Goal: Information Seeking & Learning: Learn about a topic

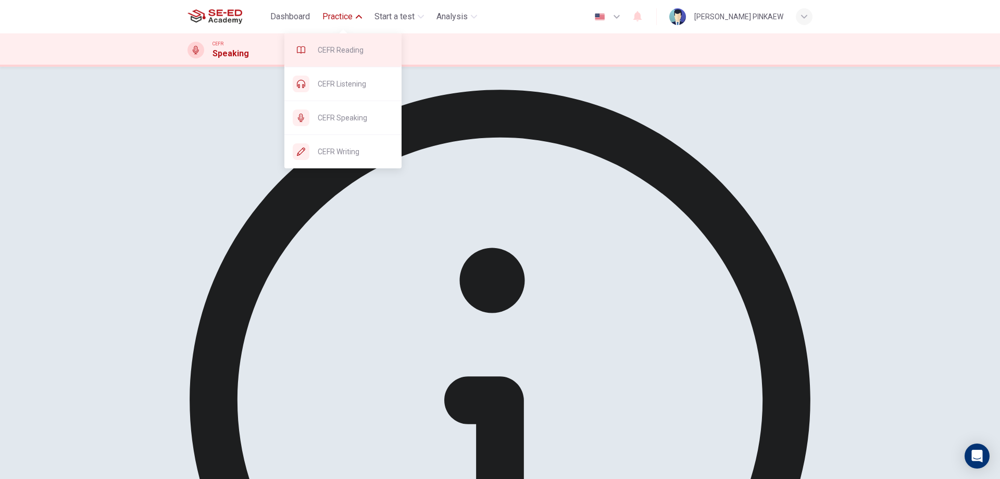
click at [356, 53] on span "CEFR Reading" at bounding box center [356, 50] width 76 height 12
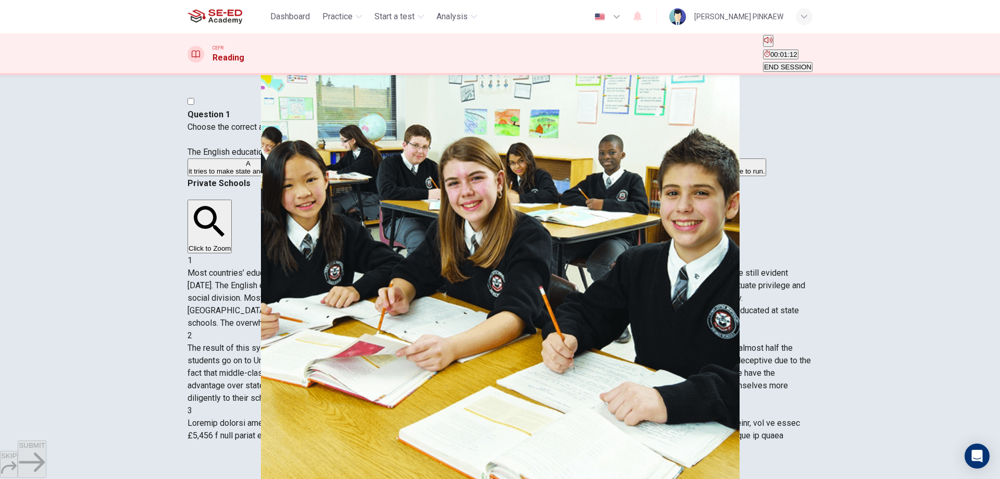
scroll to position [52, 0]
drag, startPoint x: 546, startPoint y: 304, endPoint x: 577, endPoint y: 316, distance: 33.5
click at [577, 316] on span "Most countries’ education systems have had what you might call educational disa…" at bounding box center [496, 298] width 618 height 60
drag, startPoint x: 549, startPoint y: 255, endPoint x: 770, endPoint y: 250, distance: 220.8
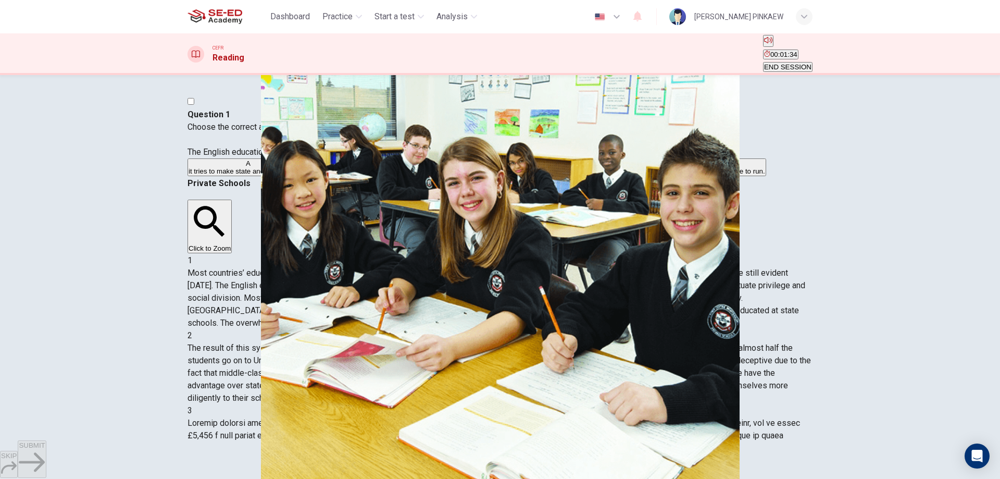
click at [770, 254] on div "1 Most countries’ education systems have had what you might call educational di…" at bounding box center [499, 291] width 625 height 75
drag, startPoint x: 565, startPoint y: 269, endPoint x: 668, endPoint y: 281, distance: 103.8
click at [769, 270] on span "Most countries’ education systems have had what you might call educational disa…" at bounding box center [496, 298] width 618 height 60
drag, startPoint x: 506, startPoint y: 287, endPoint x: 692, endPoint y: 315, distance: 188.5
click at [692, 315] on div "Question 1 Choose the correct answer, A , B , C or D . The English educational …" at bounding box center [499, 387] width 625 height 583
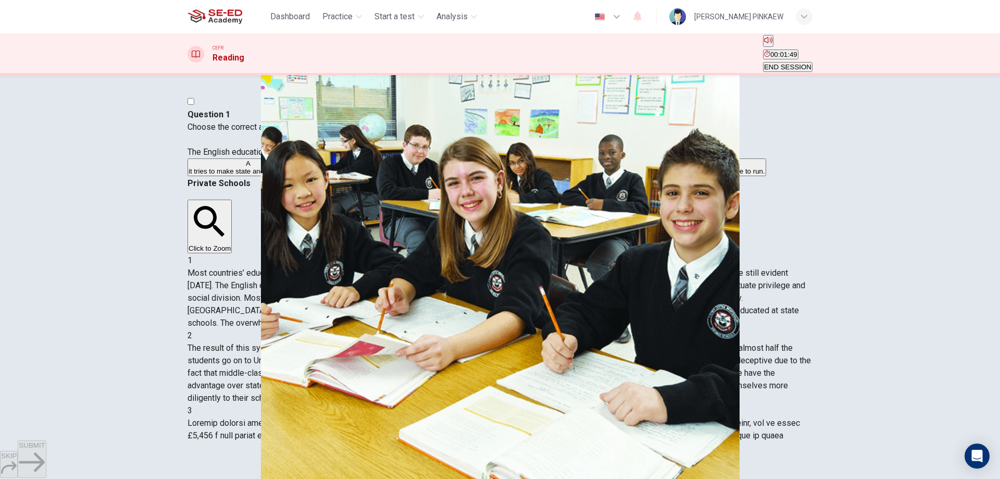
drag, startPoint x: 324, startPoint y: 166, endPoint x: 408, endPoint y: 172, distance: 84.6
click at [408, 157] on span "Choose the correct answer, A , B , C or D . The English educational system diff…" at bounding box center [312, 139] width 250 height 35
click at [310, 175] on span "more students are educated at private schools than state schools." at bounding box center [411, 171] width 202 height 8
click at [46, 449] on button "SUBMIT" at bounding box center [32, 458] width 28 height 37
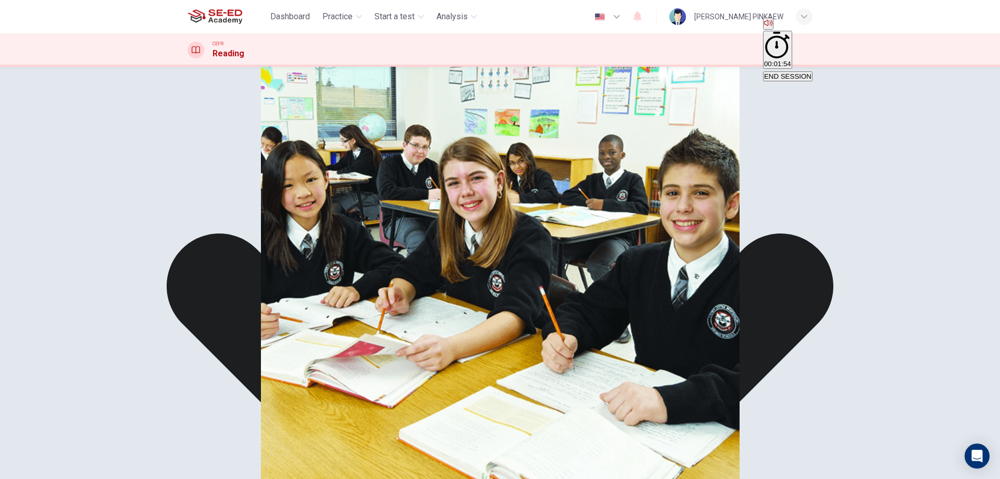
drag, startPoint x: 397, startPoint y: 284, endPoint x: 404, endPoint y: 300, distance: 18.0
click at [397, 169] on div "A it tries to make state and private equal. B more students are educated at pri…" at bounding box center [499, 159] width 625 height 19
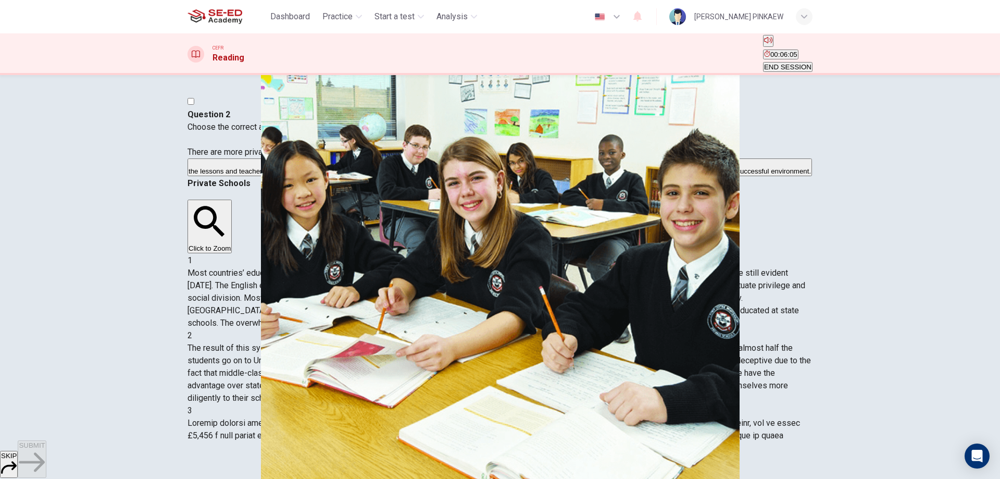
drag, startPoint x: 233, startPoint y: 169, endPoint x: 395, endPoint y: 164, distance: 162.0
click at [395, 157] on span "Choose the correct answer, A , B , C or D . There are more private school child…" at bounding box center [311, 139] width 248 height 35
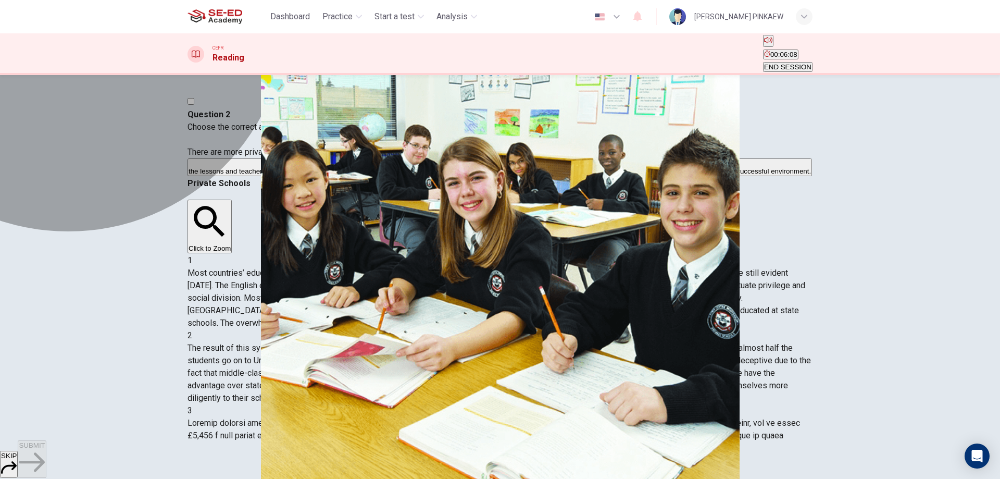
click at [387, 175] on span "their parents often send their children to private schools." at bounding box center [473, 171] width 172 height 8
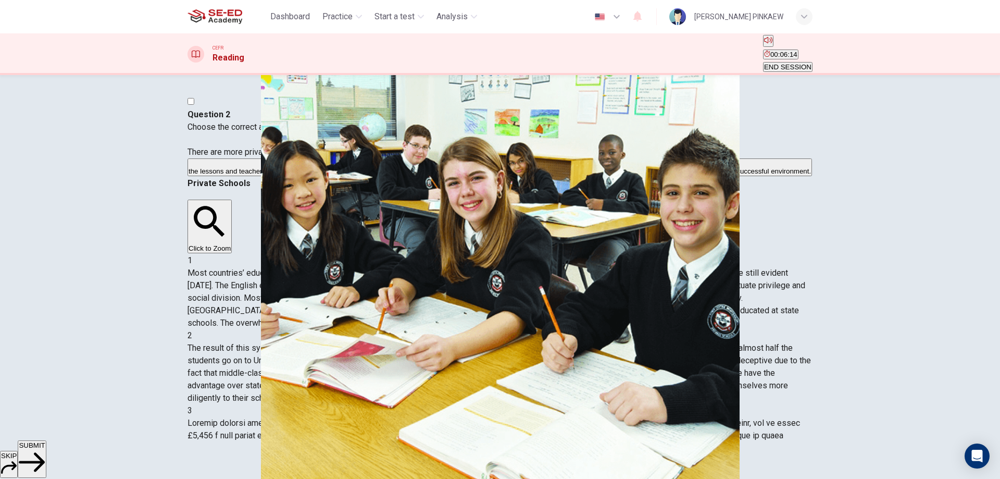
scroll to position [156, 0]
click at [649, 296] on span "Most countries’ education systems have had what you might call educational disa…" at bounding box center [496, 298] width 618 height 60
click at [46, 468] on button "SUBMIT" at bounding box center [32, 458] width 28 height 37
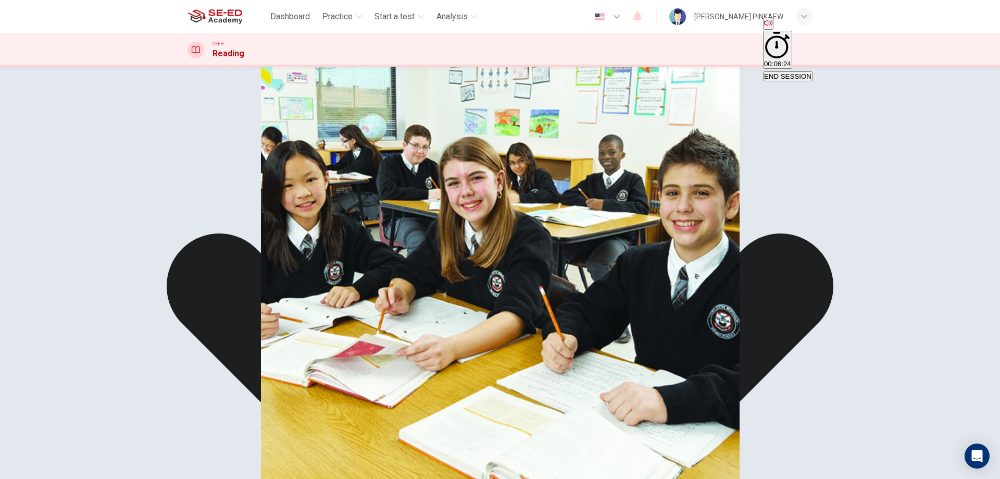
drag, startPoint x: 451, startPoint y: 319, endPoint x: 486, endPoint y: 364, distance: 57.5
click at [450, 169] on div "A the lessons and teachers at the private schools are much better. B their pare…" at bounding box center [499, 159] width 625 height 19
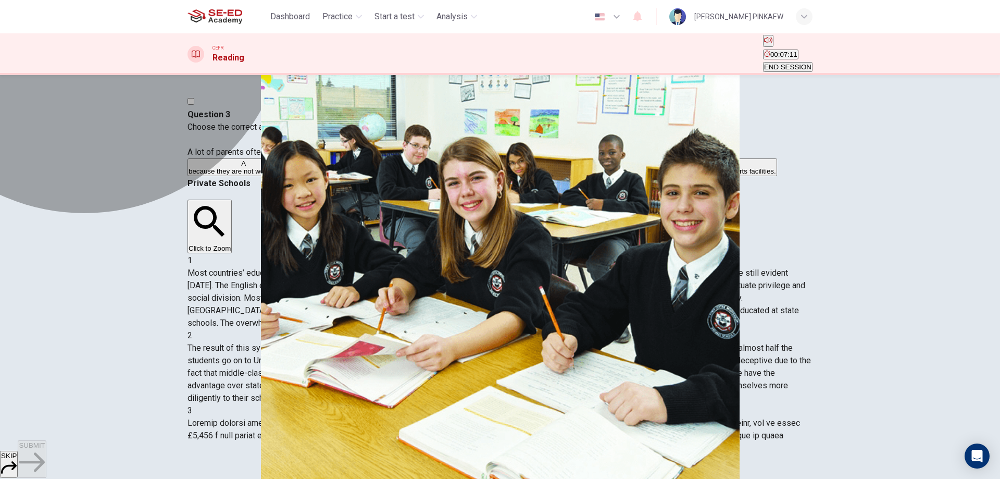
click at [463, 175] on span "to increase their chances of succeeding in the university exams." at bounding box center [561, 171] width 196 height 8
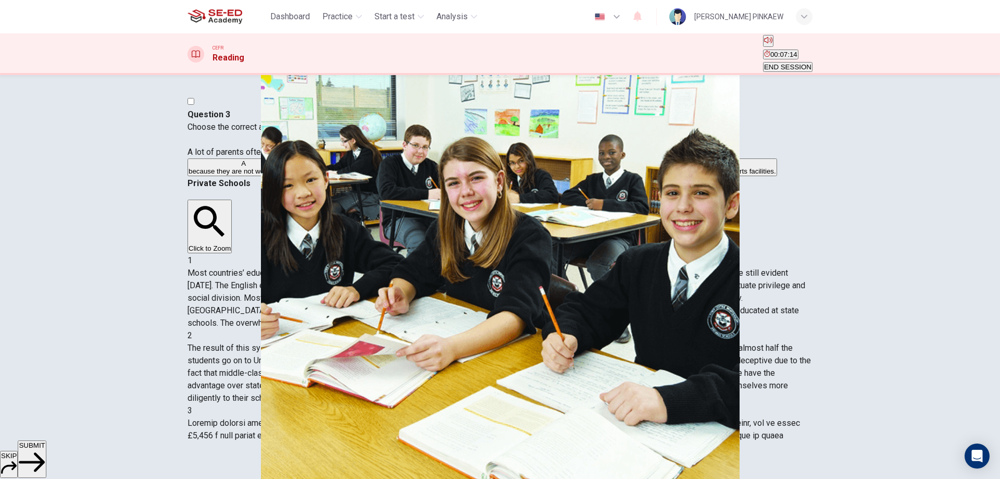
click at [45, 449] on span "SUBMIT" at bounding box center [32, 445] width 26 height 8
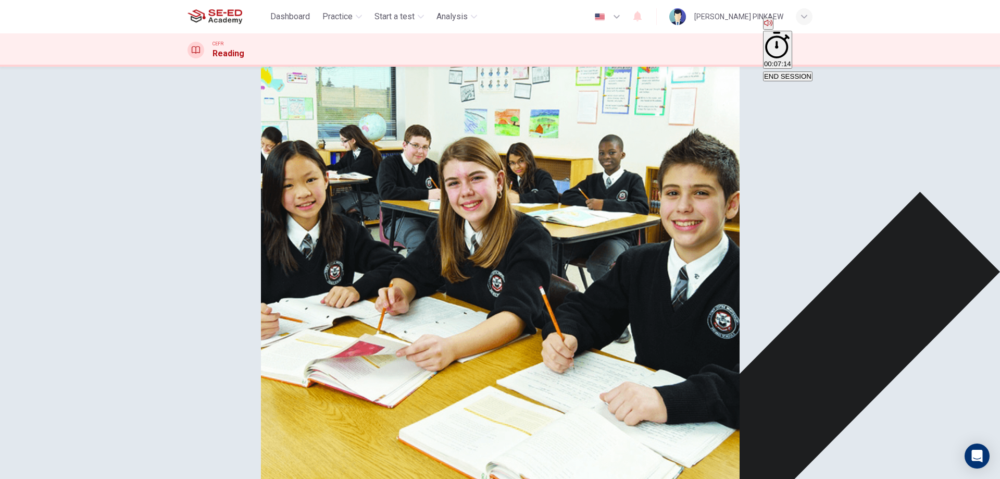
click at [309, 169] on div "A because they are not well-informed. B to show how much money they have to the…" at bounding box center [499, 159] width 625 height 19
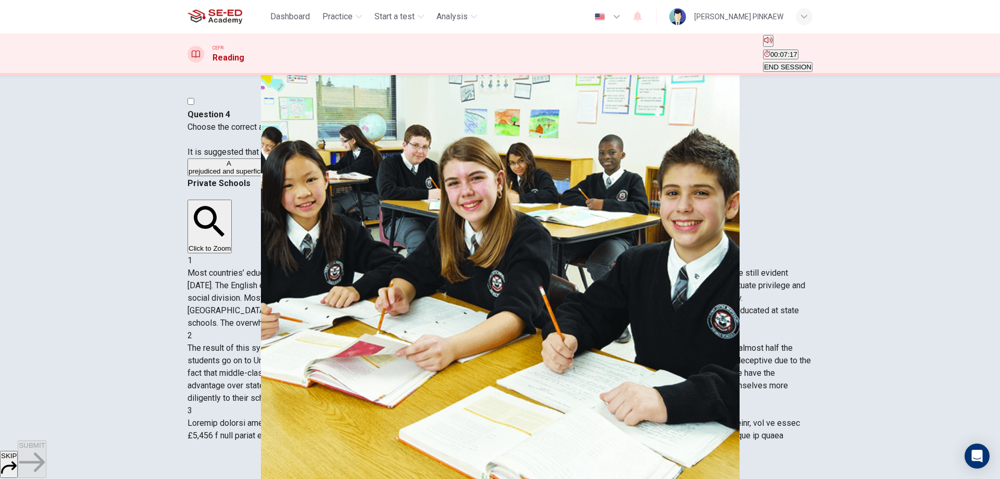
drag, startPoint x: 215, startPoint y: 165, endPoint x: 295, endPoint y: 175, distance: 81.3
click at [341, 157] on span "Choose the correct answer, A , B , C or D . It is suggested that some parents o…" at bounding box center [309, 139] width 245 height 35
drag, startPoint x: 249, startPoint y: 166, endPoint x: 299, endPoint y: 167, distance: 50.0
click at [299, 157] on span "Choose the correct answer, A , B , C or D . It is suggested that some parents o…" at bounding box center [309, 139] width 245 height 35
click at [447, 175] on span "well-brought-up and cultivated." at bounding box center [494, 171] width 95 height 8
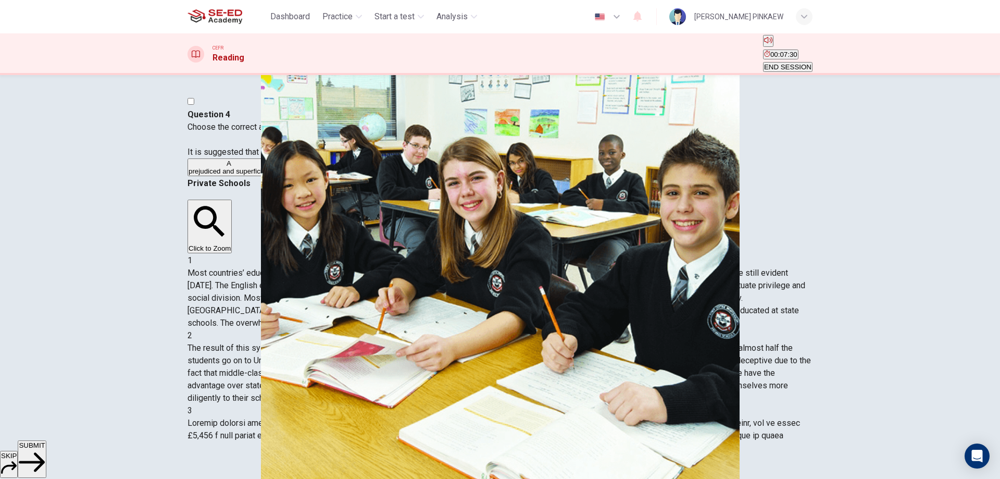
click at [447, 175] on span "well-brought-up and cultivated." at bounding box center [494, 171] width 95 height 8
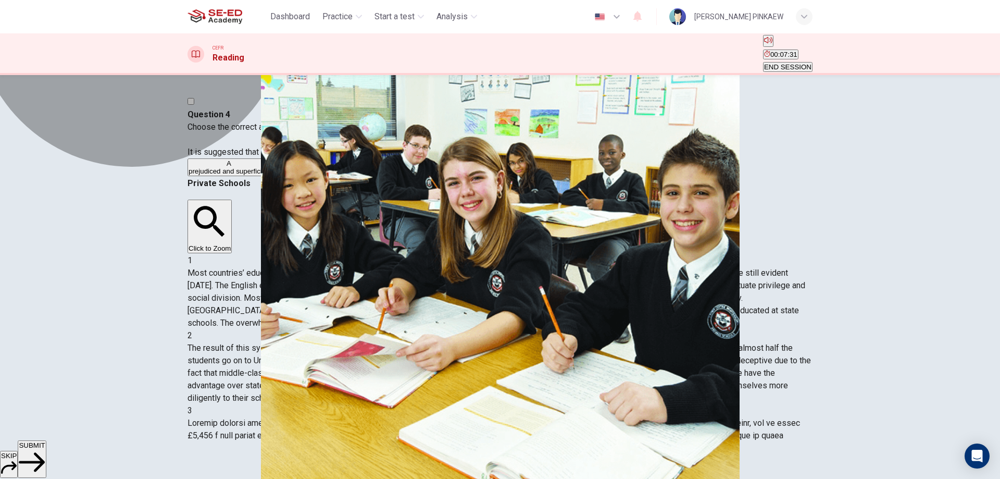
click at [333, 175] on span "more intelligent than those with children at state schools." at bounding box center [358, 171] width 174 height 8
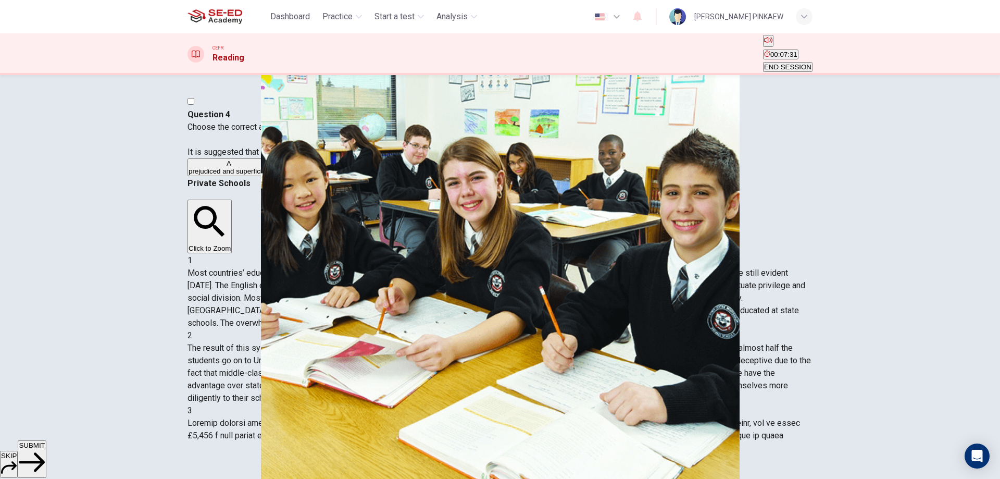
click at [333, 175] on span "more intelligent than those with children at state schools." at bounding box center [358, 171] width 174 height 8
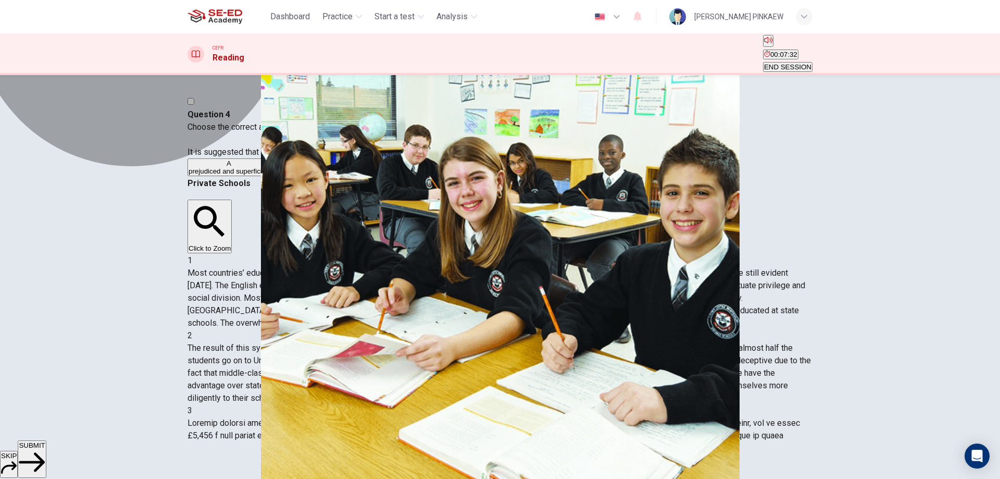
click at [333, 175] on span "more intelligent than those with children at state schools." at bounding box center [358, 171] width 174 height 8
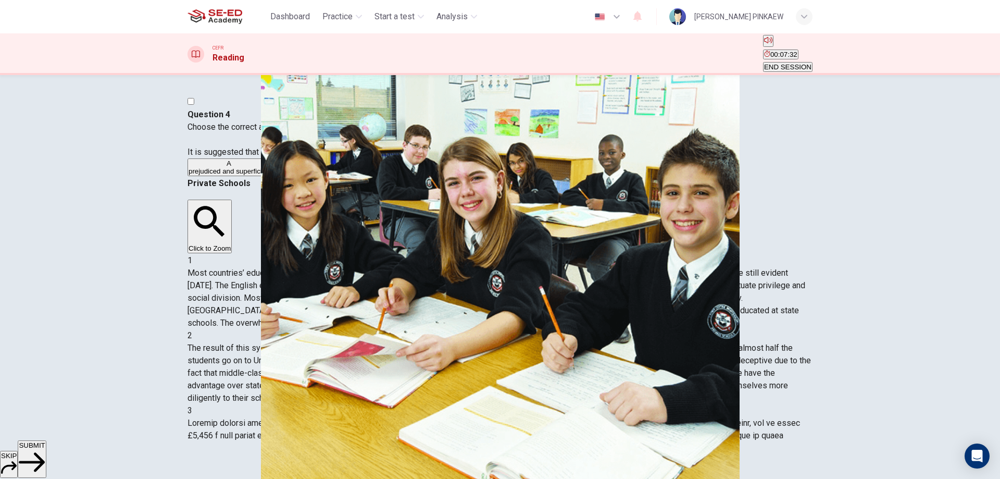
click at [333, 175] on span "more intelligent than those with children at state schools." at bounding box center [358, 171] width 174 height 8
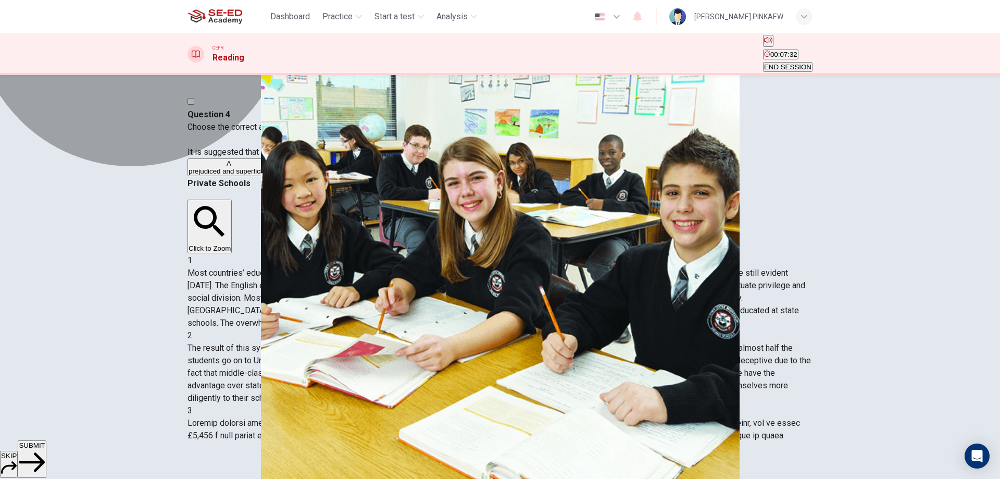
click at [333, 175] on span "more intelligent than those with children at state schools." at bounding box center [358, 171] width 174 height 8
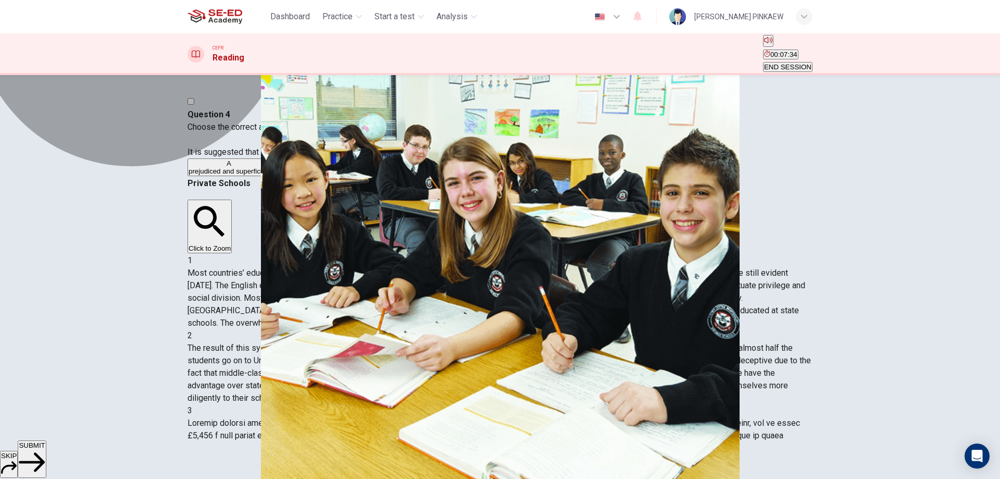
click at [333, 175] on span "more intelligent than those with children at state schools." at bounding box center [358, 171] width 174 height 8
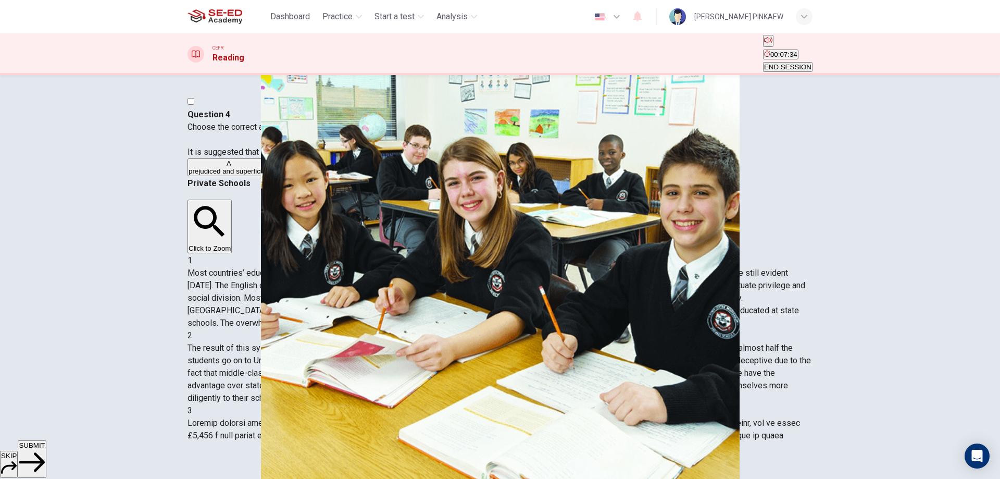
click at [333, 175] on span "more intelligent than those with children at state schools." at bounding box center [358, 171] width 174 height 8
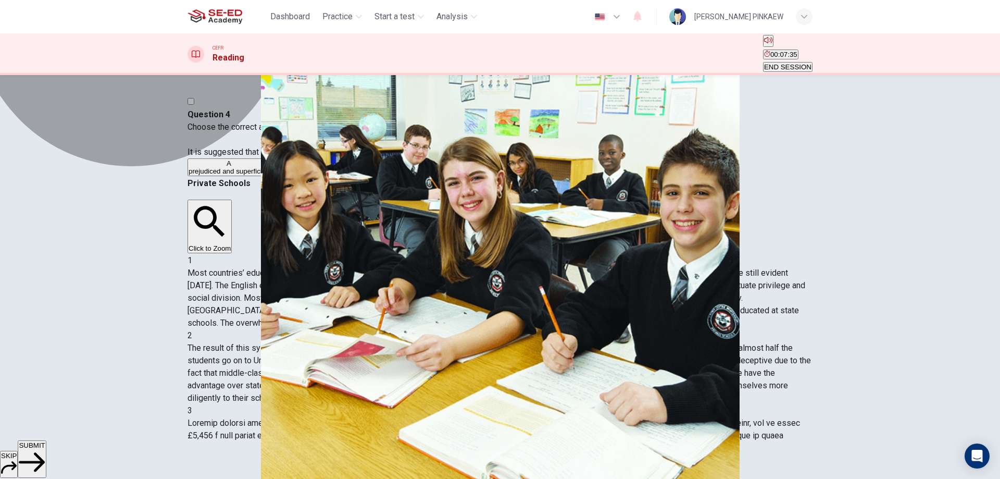
click at [333, 175] on span "more intelligent than those with children at state schools." at bounding box center [358, 171] width 174 height 8
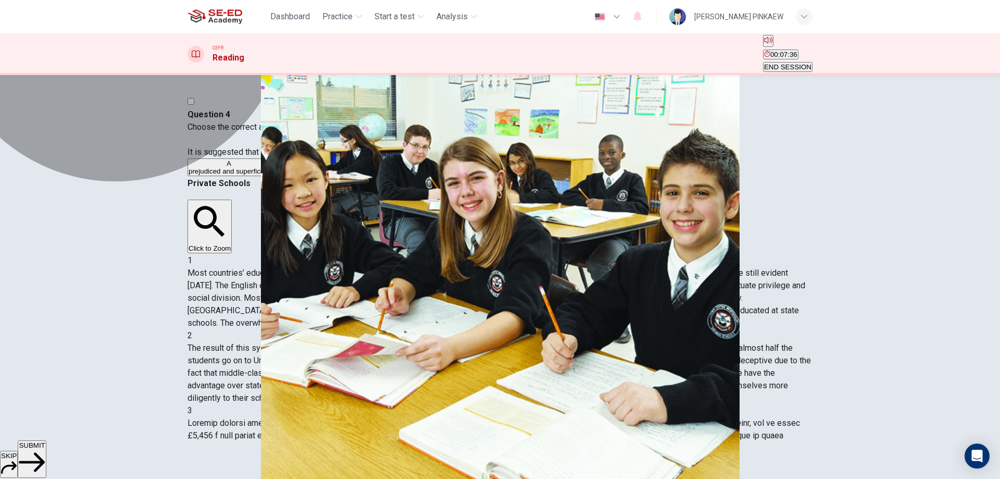
click at [269, 175] on span "prejudiced and superficial." at bounding box center [228, 171] width 81 height 8
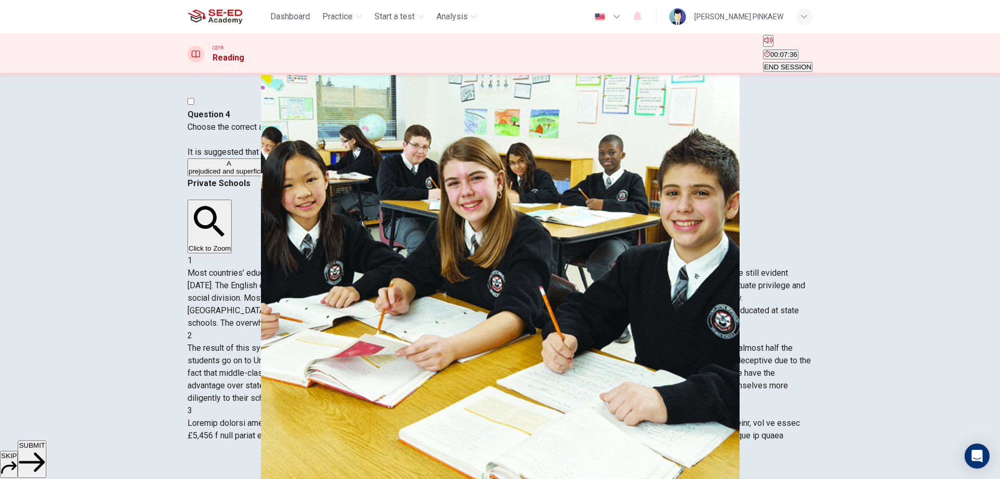
click at [269, 175] on span "prejudiced and superficial." at bounding box center [228, 171] width 81 height 8
drag, startPoint x: 317, startPoint y: 241, endPoint x: 310, endPoint y: 294, distance: 53.5
click at [314, 177] on div "A prejudiced and superficial. B more intelligent than those with children at st…" at bounding box center [499, 167] width 625 height 19
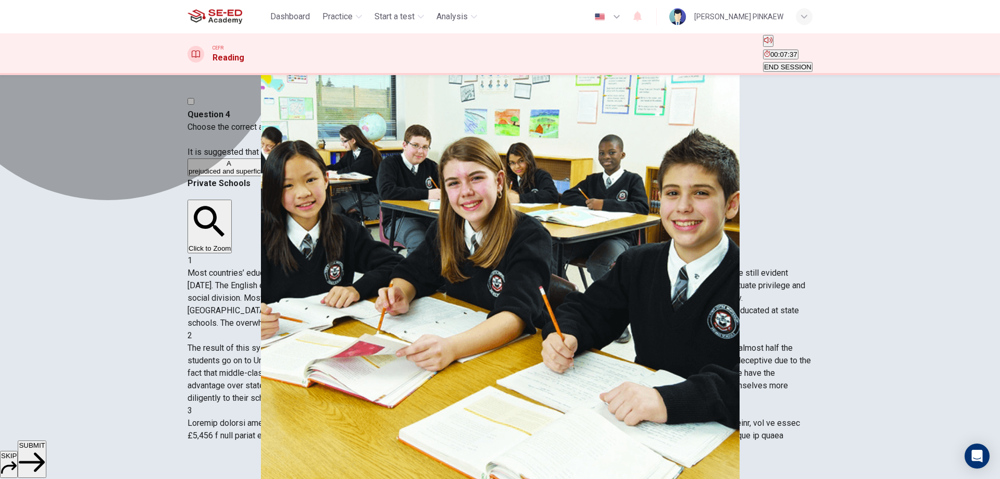
click at [446, 176] on button "C well-brought-up and cultivated." at bounding box center [494, 167] width 97 height 18
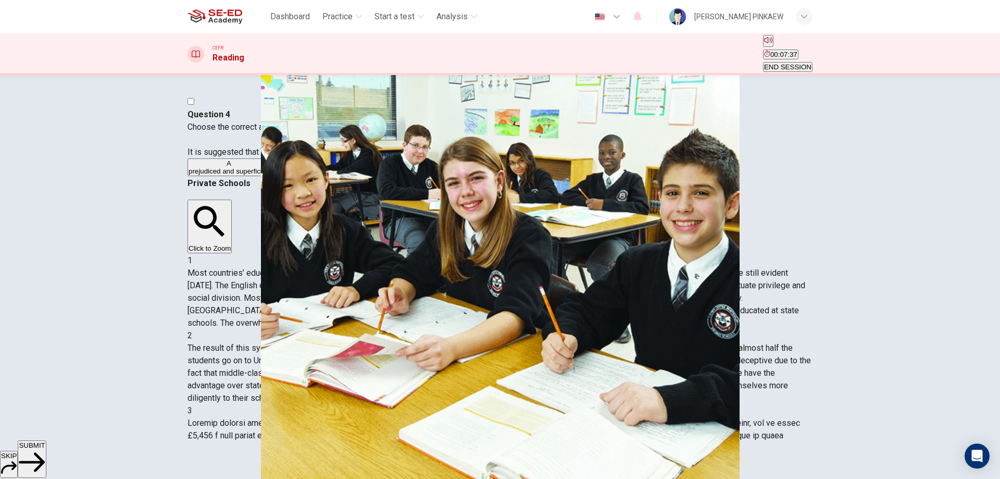
drag, startPoint x: 310, startPoint y: 295, endPoint x: 307, endPoint y: 311, distance: 16.5
click at [307, 177] on div "A prejudiced and superficial. B more intelligent than those with children at st…" at bounding box center [499, 167] width 625 height 19
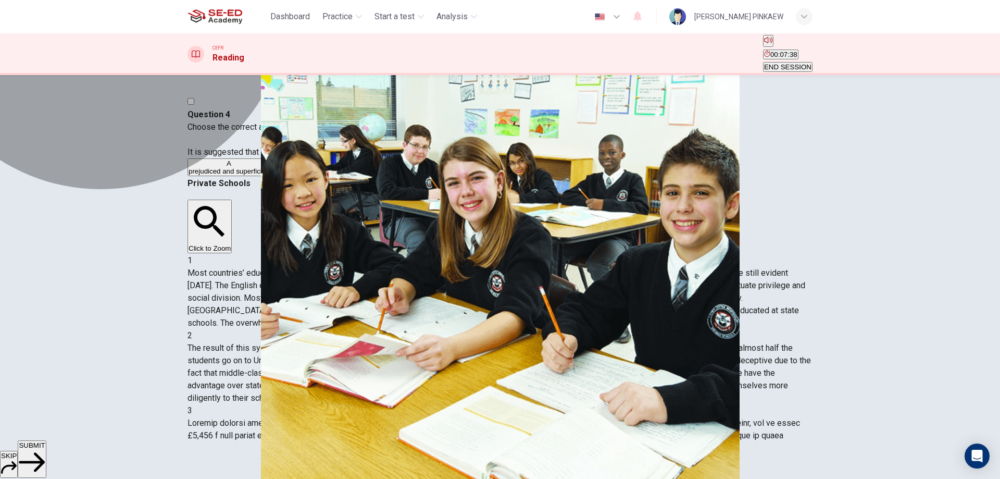
drag, startPoint x: 302, startPoint y: 314, endPoint x: 297, endPoint y: 320, distance: 7.4
click at [543, 176] on button "D overly protective." at bounding box center [570, 167] width 55 height 18
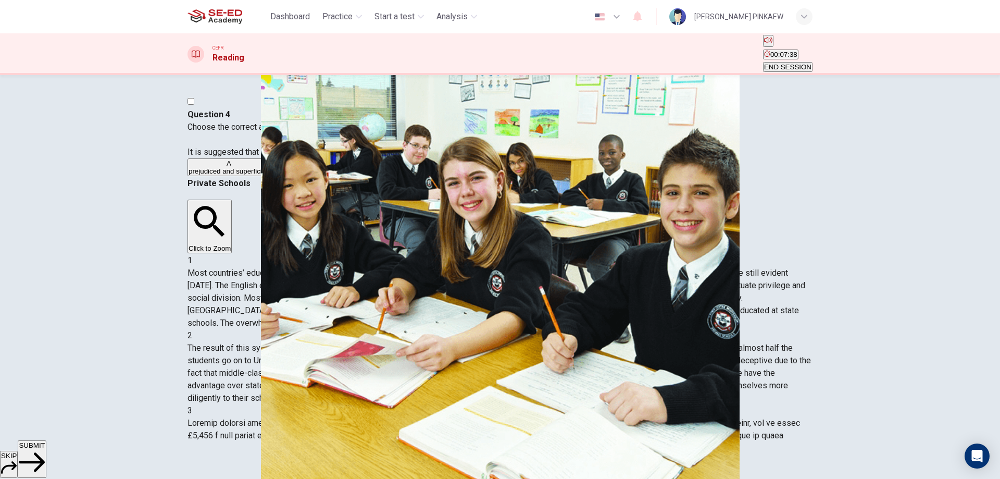
click at [297, 177] on div "A prejudiced and superficial. B more intelligent than those with children at st…" at bounding box center [499, 167] width 625 height 19
drag, startPoint x: 296, startPoint y: 298, endPoint x: 295, endPoint y: 288, distance: 10.5
click at [446, 176] on button "C well-brought-up and cultivated." at bounding box center [494, 167] width 97 height 18
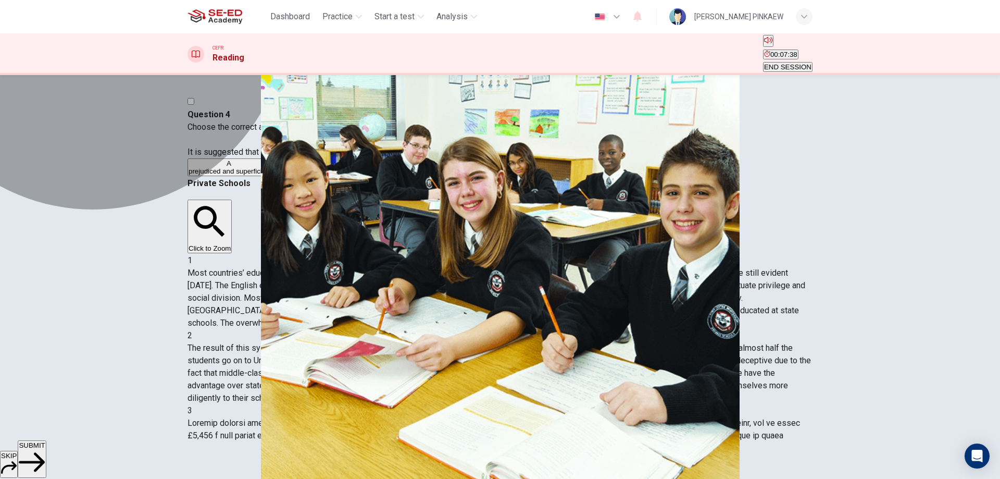
click at [447, 175] on span "well-brought-up and cultivated." at bounding box center [494, 171] width 95 height 8
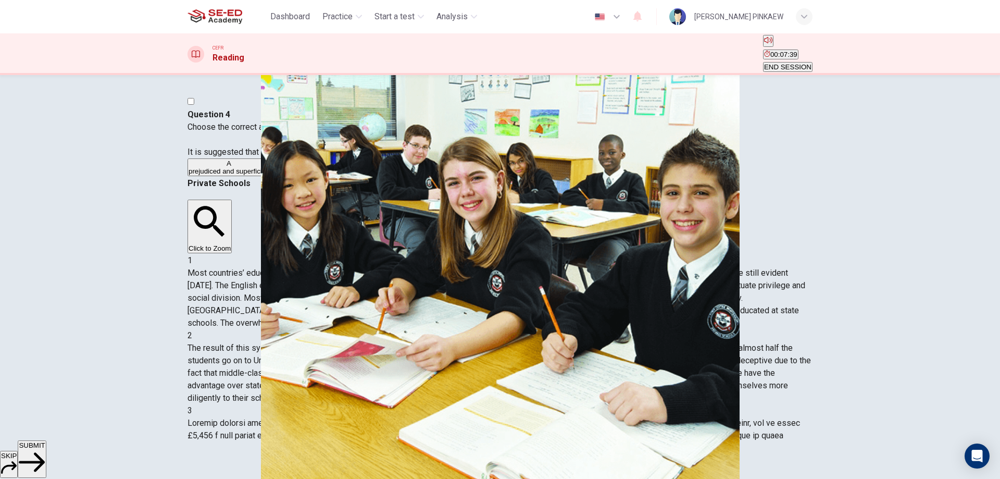
click at [289, 175] on span "more intelligent than those with children at state schools." at bounding box center [358, 171] width 174 height 8
drag, startPoint x: 288, startPoint y: 224, endPoint x: 280, endPoint y: 205, distance: 20.8
click at [288, 177] on div "A prejudiced and superficial. B more intelligent than those with children at st…" at bounding box center [499, 167] width 625 height 19
drag, startPoint x: 280, startPoint y: 205, endPoint x: 244, endPoint y: 266, distance: 71.0
click at [247, 177] on div "A prejudiced and superficial. B more intelligent than those with children at st…" at bounding box center [499, 167] width 625 height 19
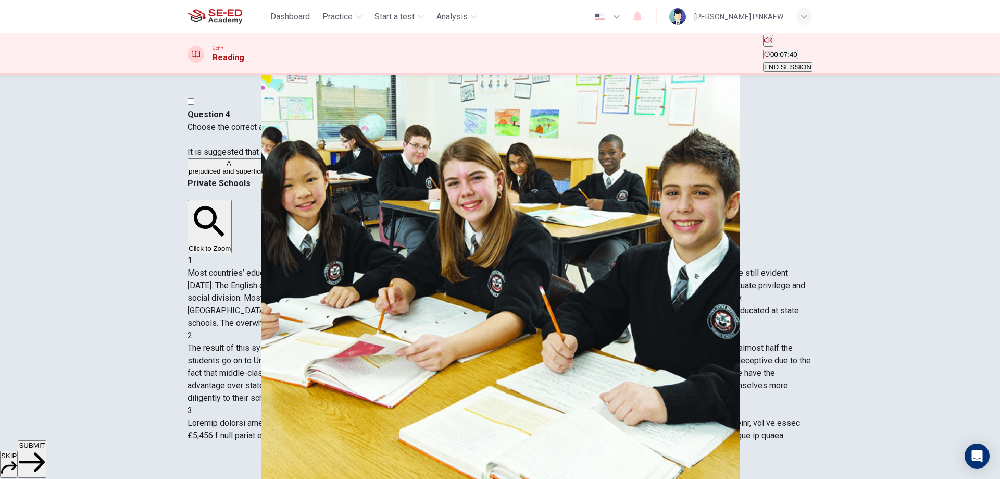
click at [243, 177] on div "A prejudiced and superficial. B more intelligent than those with children at st…" at bounding box center [499, 167] width 625 height 19
click at [245, 177] on div "A prejudiced and superficial. B more intelligent than those with children at st…" at bounding box center [499, 167] width 625 height 19
click at [238, 177] on div "Question 4 Choose the correct answer, A , B , C or D . It is suggested that som…" at bounding box center [499, 142] width 625 height 69
click at [276, 177] on div "A prejudiced and superficial. B more intelligent than those with children at st…" at bounding box center [499, 167] width 625 height 19
click at [269, 175] on span "prejudiced and superficial." at bounding box center [228, 171] width 81 height 8
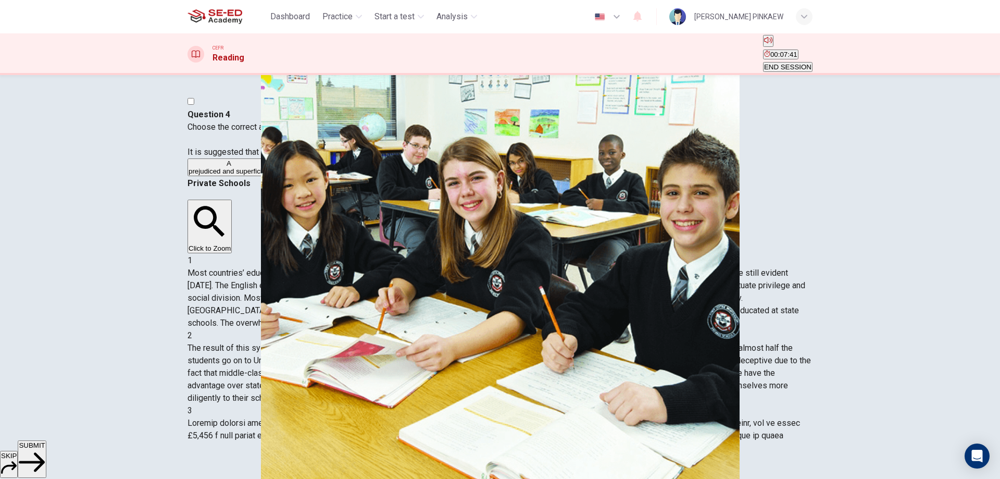
click at [259, 177] on div "A prejudiced and superficial. B more intelligent than those with children at st…" at bounding box center [499, 167] width 625 height 19
click at [446, 176] on button "C well-brought-up and cultivated." at bounding box center [494, 167] width 97 height 18
click at [447, 175] on span "well-brought-up and cultivated." at bounding box center [494, 171] width 95 height 8
click at [544, 175] on span "overly protective." at bounding box center [570, 171] width 53 height 8
click at [293, 176] on button "B more intelligent than those with children at state schools." at bounding box center [358, 167] width 176 height 18
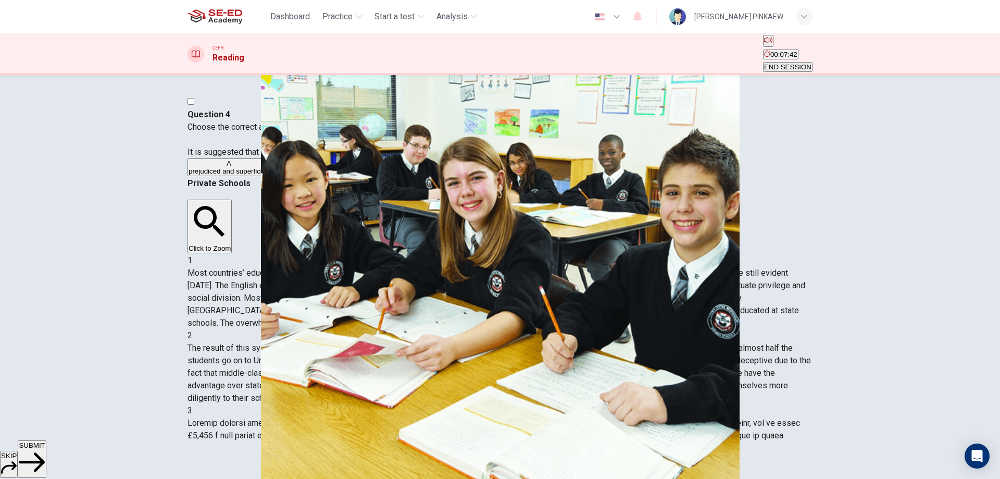
drag, startPoint x: 290, startPoint y: 323, endPoint x: 305, endPoint y: 271, distance: 54.7
click at [543, 176] on button "D overly protective." at bounding box center [570, 167] width 55 height 18
click at [316, 175] on span "more intelligent than those with children at state schools." at bounding box center [358, 171] width 174 height 8
click at [297, 177] on div "Question 4 Choose the correct answer, A , B , C or D . It is suggested that som…" at bounding box center [499, 142] width 625 height 69
click at [446, 176] on button "C well-brought-up and cultivated." at bounding box center [494, 167] width 97 height 18
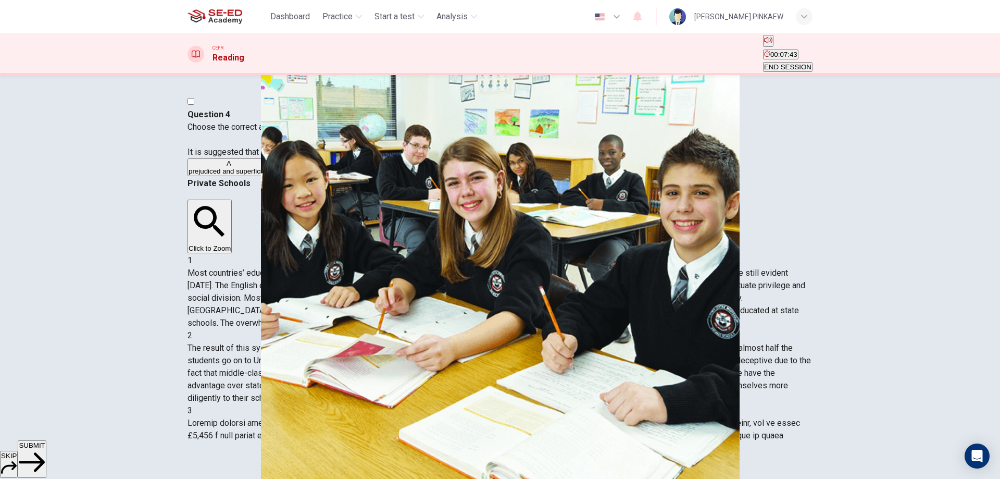
drag, startPoint x: 245, startPoint y: 388, endPoint x: 257, endPoint y: 270, distance: 118.8
click at [244, 177] on div "Question 4 Choose the correct answer, A , B , C or D . It is suggested that som…" at bounding box center [499, 142] width 625 height 69
drag, startPoint x: 257, startPoint y: 270, endPoint x: 257, endPoint y: 315, distance: 44.8
click at [257, 177] on div "A prejudiced and superficial. B more intelligent than those with children at st…" at bounding box center [499, 167] width 625 height 19
click at [543, 176] on button "D overly protective." at bounding box center [570, 167] width 55 height 18
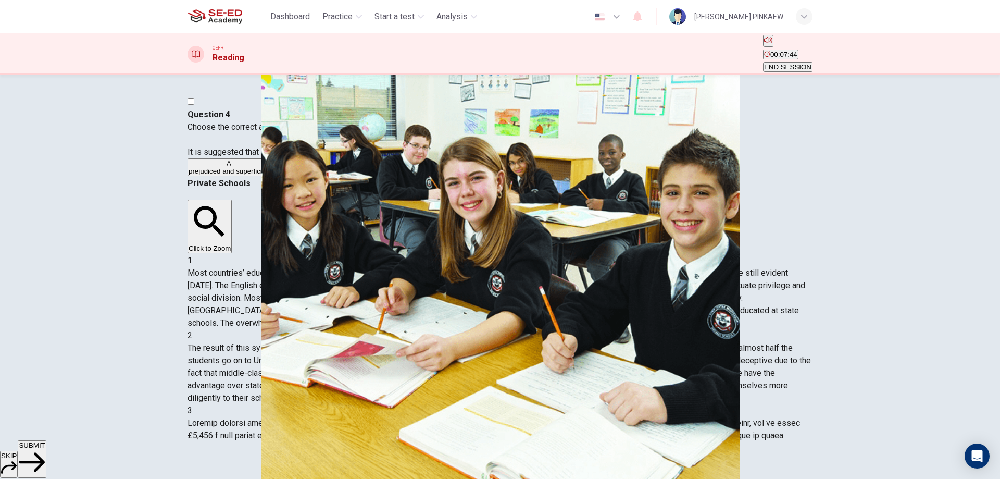
click at [269, 177] on div "A prejudiced and superficial. B more intelligent than those with children at st…" at bounding box center [499, 167] width 625 height 19
click at [258, 177] on div "A prejudiced and superficial. B more intelligent than those with children at st…" at bounding box center [499, 167] width 625 height 19
drag, startPoint x: 269, startPoint y: 228, endPoint x: 274, endPoint y: 164, distance: 63.8
click at [274, 177] on div "Question 4 Choose the correct answer, A , B , C or D . It is suggested that som…" at bounding box center [499, 142] width 625 height 69
click at [634, 199] on div "Click to Zoom" at bounding box center [499, 226] width 625 height 55
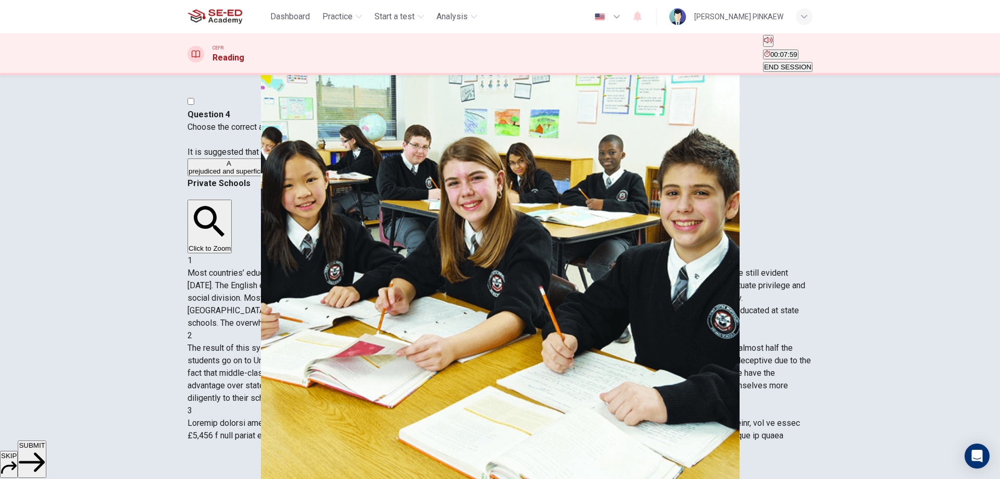
click at [652, 278] on img at bounding box center [500, 239] width 1000 height 479
drag, startPoint x: 865, startPoint y: 215, endPoint x: 870, endPoint y: 144, distance: 70.5
click at [877, 206] on img at bounding box center [500, 239] width 1000 height 479
click at [59, 478] on icon "button" at bounding box center [59, 487] width 0 height 0
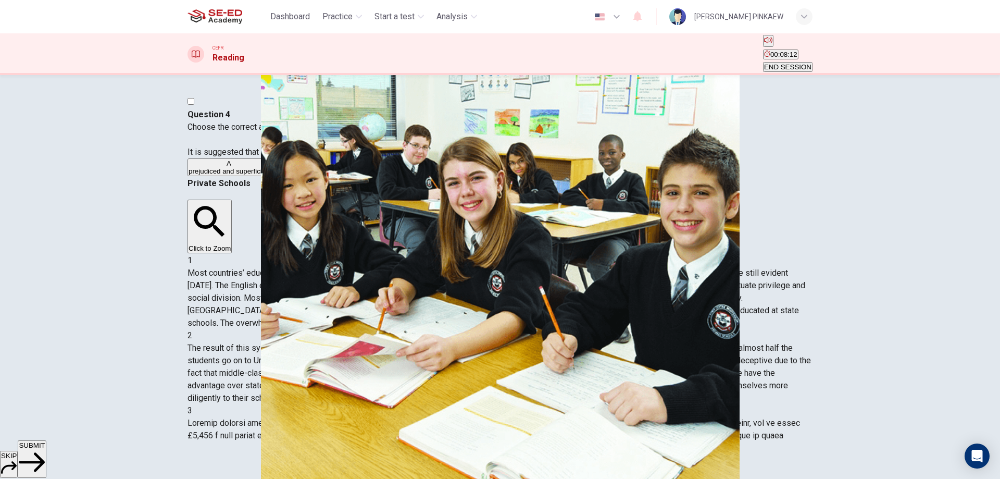
drag, startPoint x: 216, startPoint y: 166, endPoint x: 302, endPoint y: 164, distance: 86.5
click at [302, 157] on span "Choose the correct answer, A , B , C or D . It is suggested that some parents o…" at bounding box center [309, 139] width 245 height 35
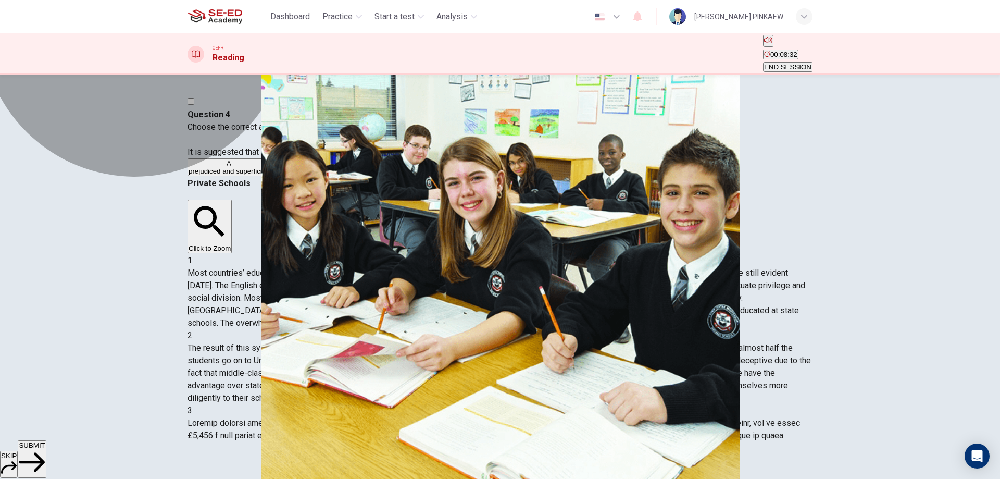
click at [446, 176] on button "C well-brought-up and cultivated." at bounding box center [494, 167] width 97 height 18
drag, startPoint x: 337, startPoint y: 296, endPoint x: 336, endPoint y: 312, distance: 16.2
click at [338, 177] on div "A prejudiced and superficial. B more intelligent than those with children at st…" at bounding box center [499, 167] width 625 height 19
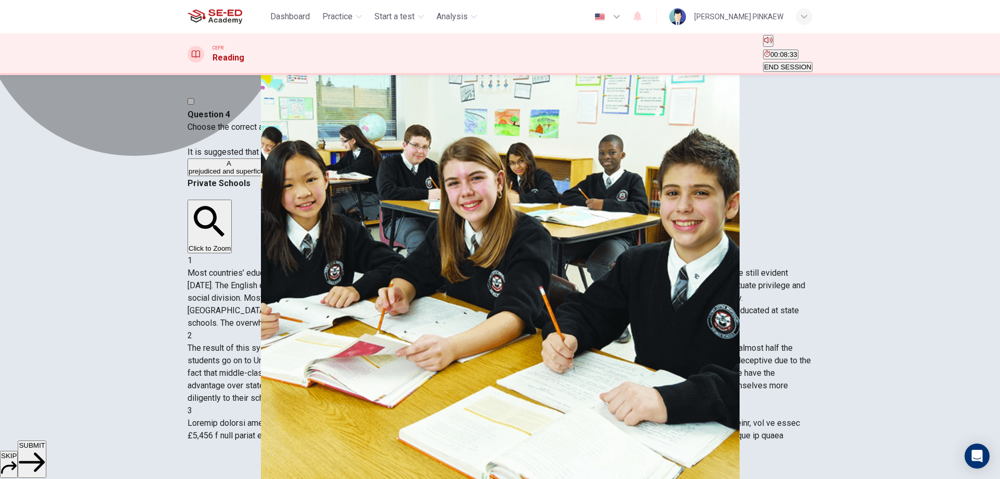
click at [543, 176] on button "D overly protective." at bounding box center [570, 167] width 55 height 18
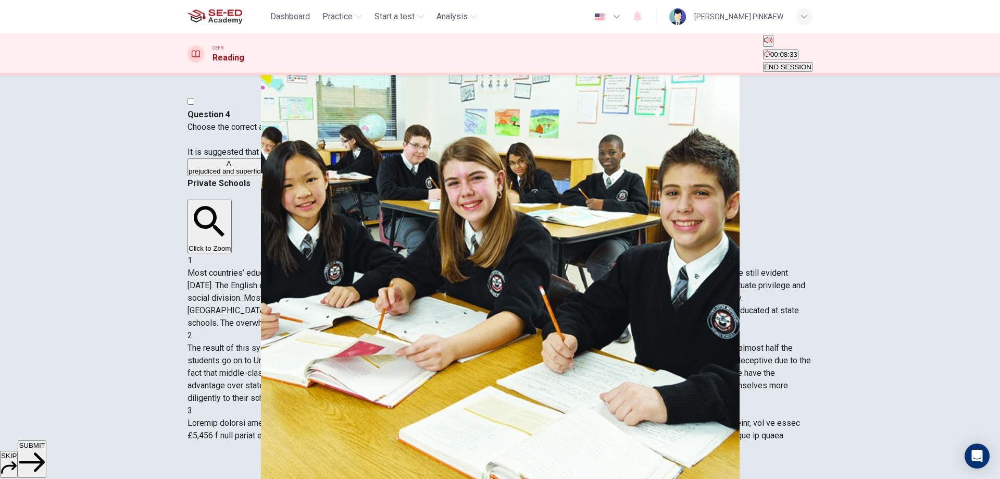
click at [543, 176] on button "D overly protective." at bounding box center [570, 167] width 55 height 18
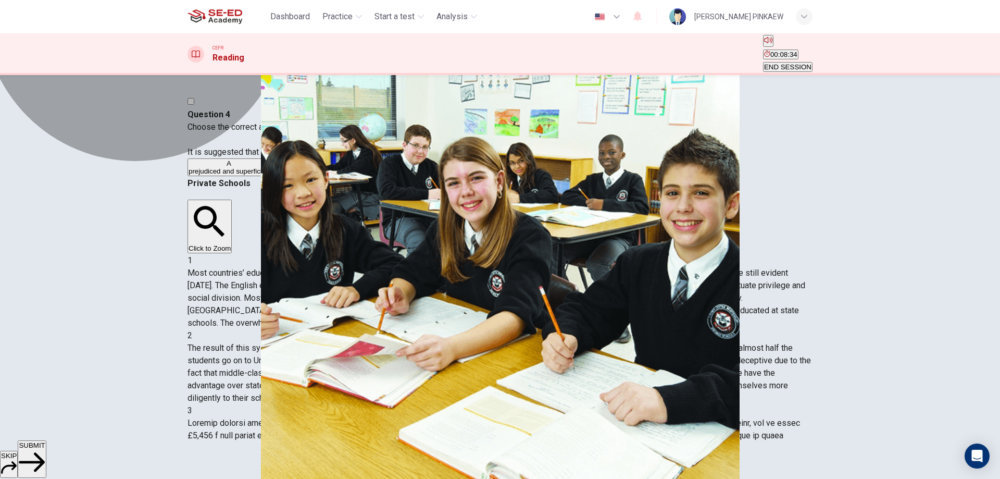
click at [543, 176] on button "D overly protective." at bounding box center [570, 167] width 55 height 18
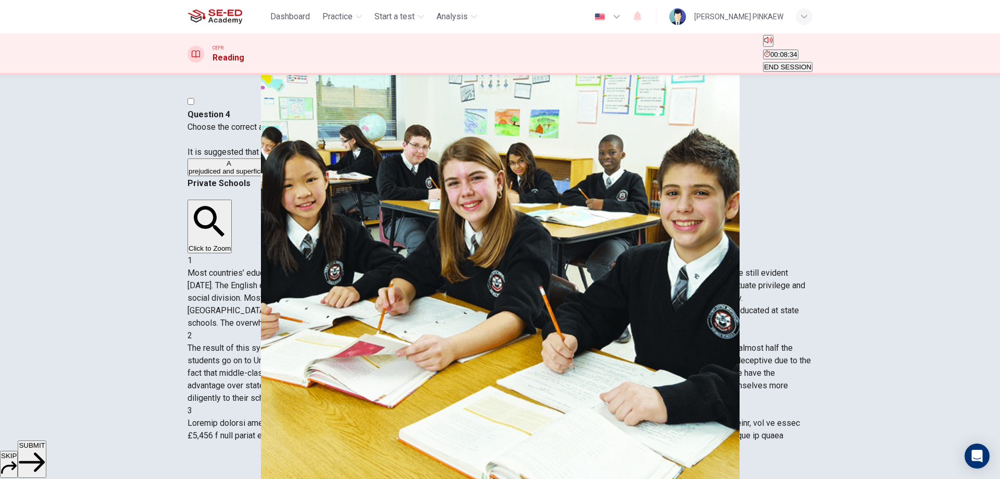
drag, startPoint x: 324, startPoint y: 227, endPoint x: 322, endPoint y: 220, distance: 7.1
click at [323, 177] on div "A prejudiced and superficial. B more intelligent than those with children at st…" at bounding box center [499, 167] width 625 height 19
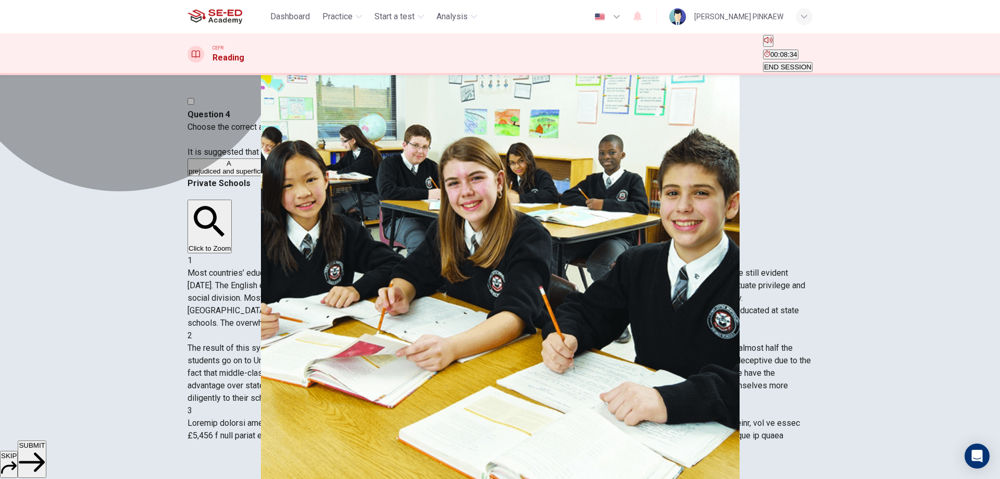
click at [270, 176] on button "A prejudiced and superficial." at bounding box center [228, 167] width 83 height 18
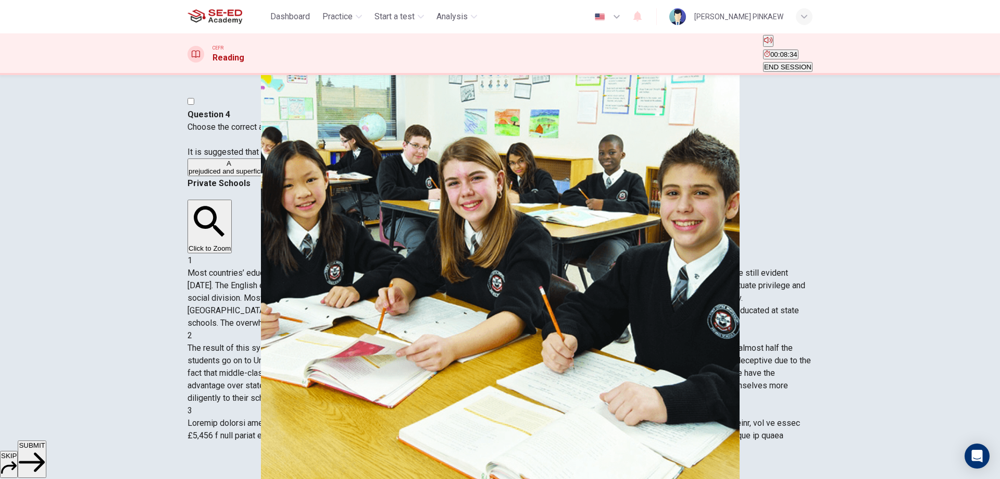
drag, startPoint x: 320, startPoint y: 232, endPoint x: 324, endPoint y: 248, distance: 17.2
click at [321, 177] on div "A prejudiced and superficial. B more intelligent than those with children at st…" at bounding box center [499, 167] width 625 height 19
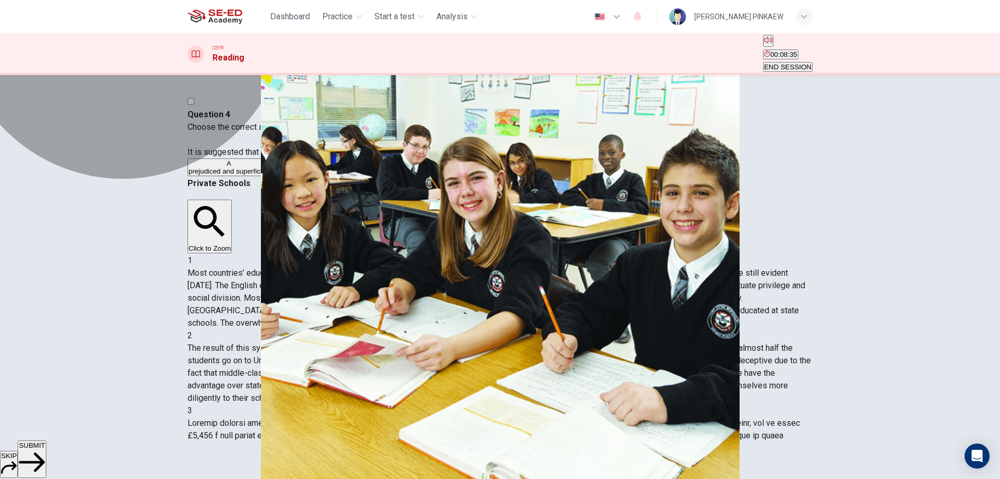
click at [325, 175] on span "more intelligent than those with children at state schools." at bounding box center [358, 171] width 174 height 8
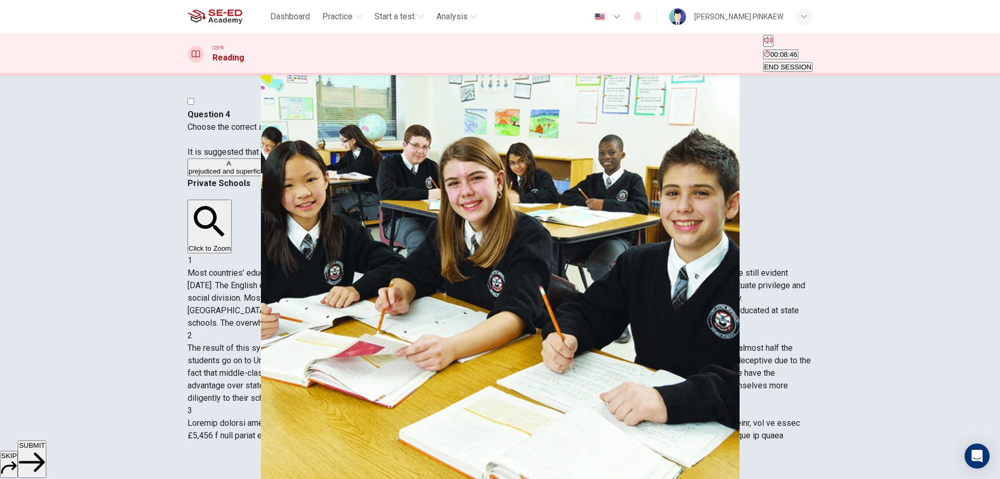
click at [45, 449] on span "SUBMIT" at bounding box center [32, 445] width 26 height 8
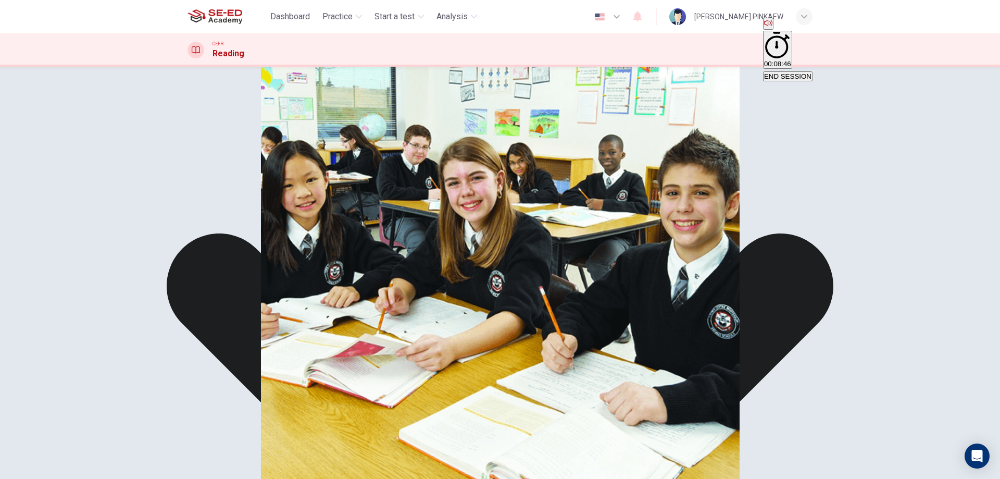
click at [372, 169] on div "A prejudiced and superficial. B more intelligent than those with children at st…" at bounding box center [499, 159] width 625 height 19
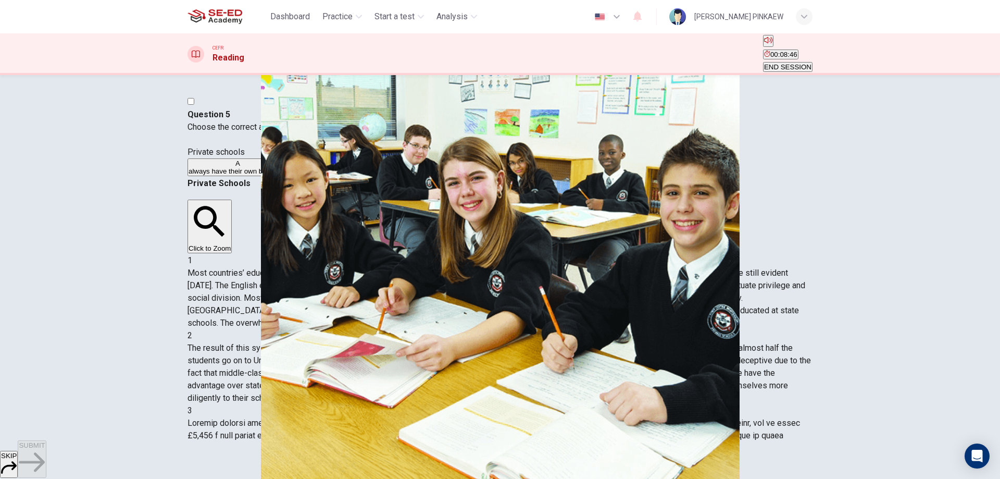
click at [667, 445] on div "SKIP SUBMIT" at bounding box center [500, 459] width 1000 height 39
click at [408, 175] on span "spend more money per student than state schools." at bounding box center [486, 171] width 156 height 8
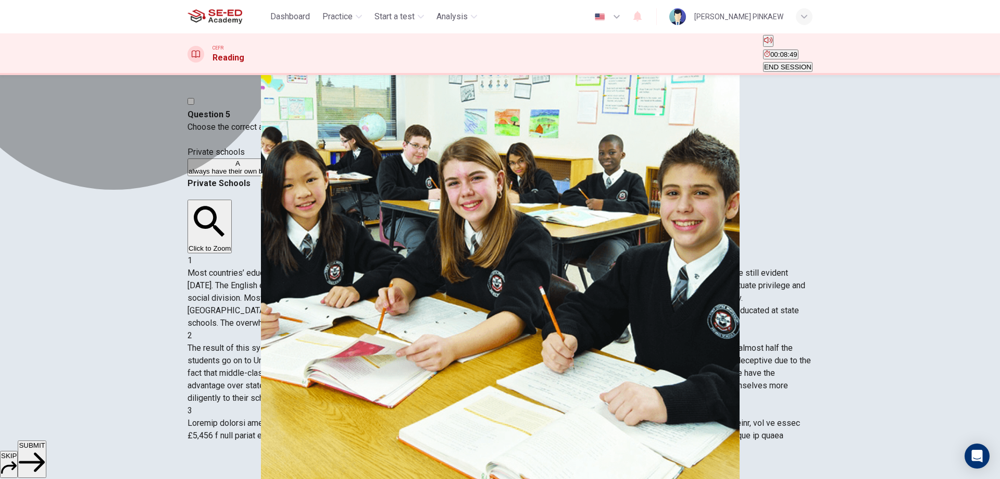
click at [408, 175] on span "spend more money per student than state schools." at bounding box center [486, 171] width 156 height 8
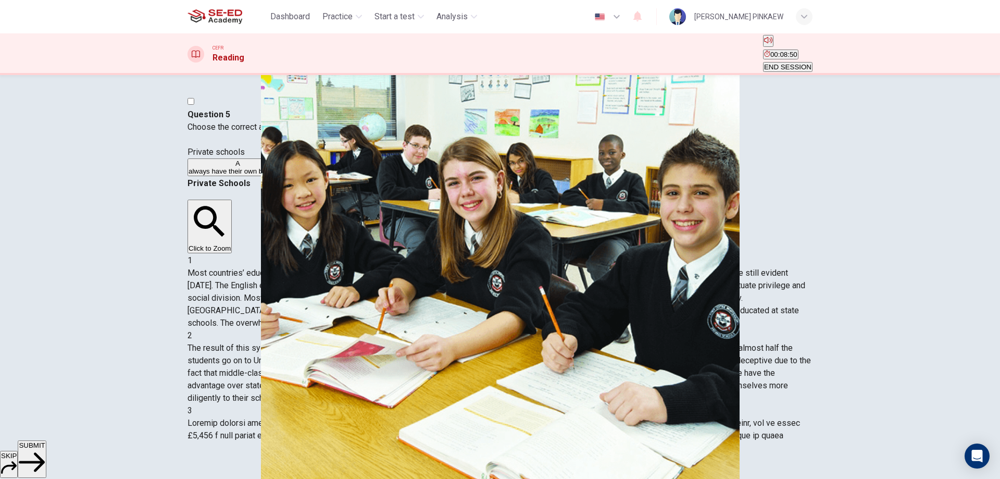
click at [45, 449] on span "SUBMIT" at bounding box center [32, 445] width 26 height 8
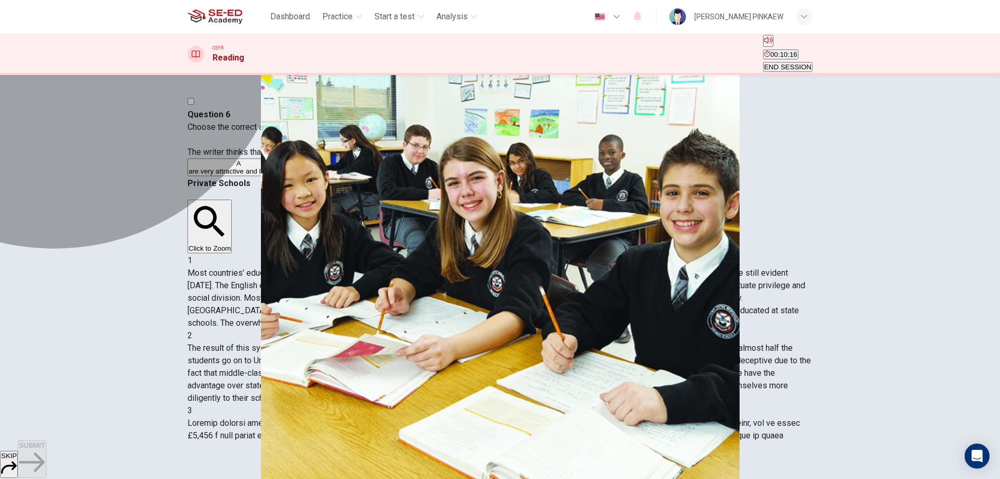
click at [388, 175] on span "are too big for the amount of students who attend the school." at bounding box center [481, 171] width 187 height 8
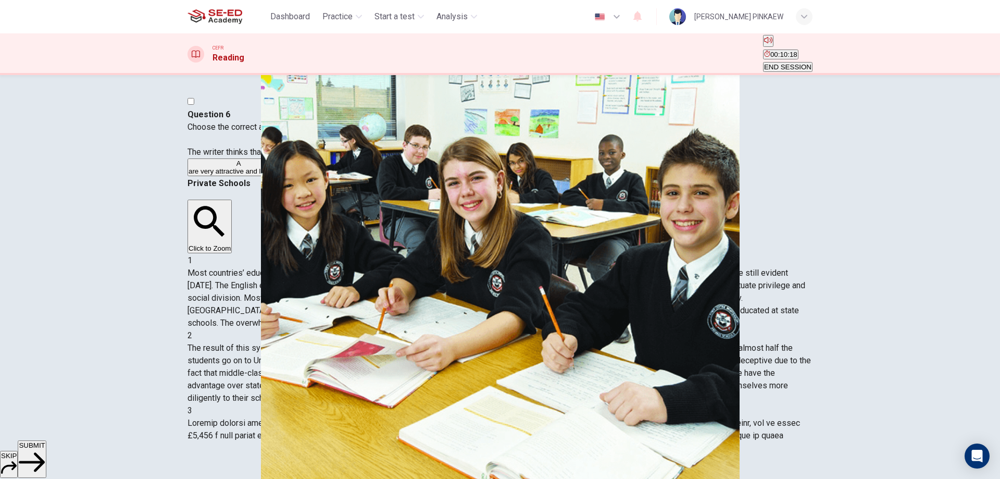
click at [46, 461] on button "SUBMIT" at bounding box center [32, 458] width 28 height 37
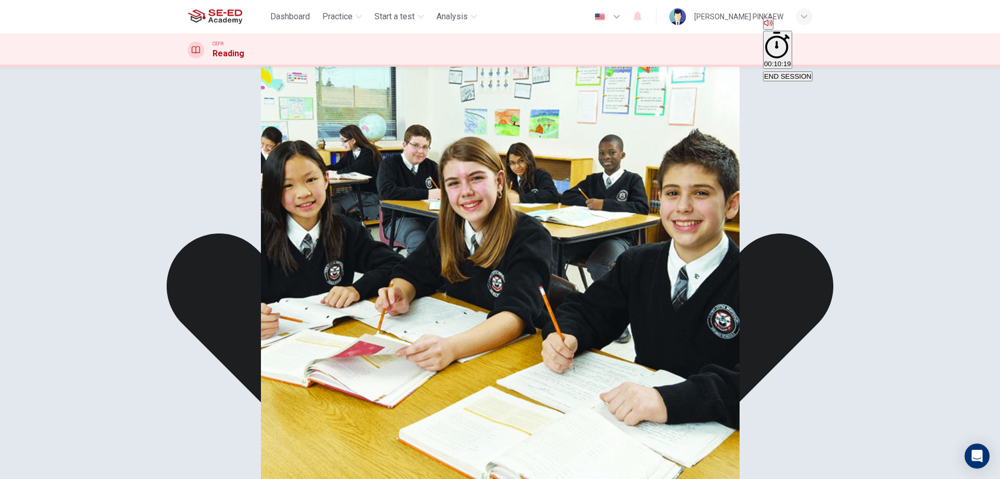
click at [389, 169] on div "Question 6 Choose the correct answer, A , B , C or D . The writer thinks that p…" at bounding box center [499, 134] width 625 height 69
click at [389, 169] on div "A are very attractive and luxurious. B generally do not look very nice. C are t…" at bounding box center [499, 159] width 625 height 19
drag, startPoint x: 389, startPoint y: 204, endPoint x: 518, endPoint y: 347, distance: 192.1
click at [390, 169] on div "A are very attractive and luxurious. B generally do not look very nice. C are t…" at bounding box center [499, 159] width 625 height 19
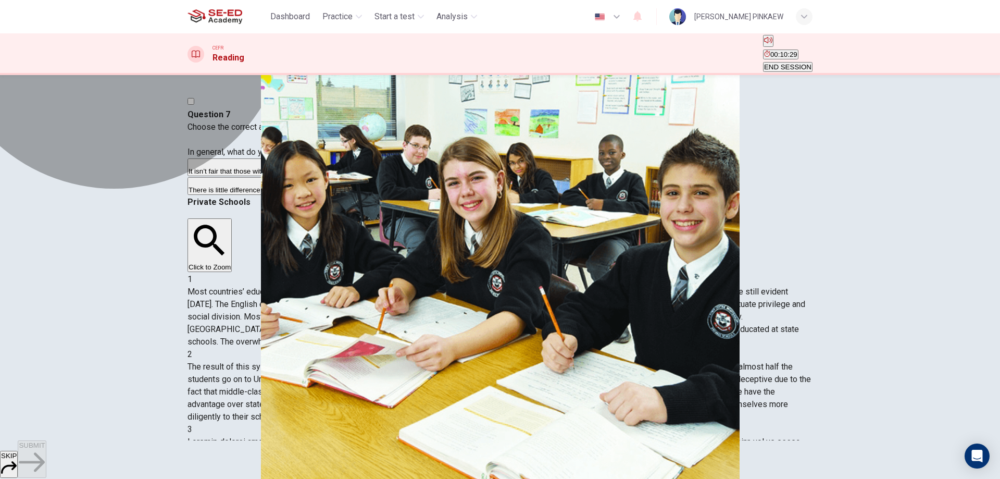
click at [357, 175] on span "They divide social classes but they offer better facilities and a more creative…" at bounding box center [494, 171] width 274 height 8
drag, startPoint x: 315, startPoint y: 237, endPoint x: 309, endPoint y: 215, distance: 23.7
click at [356, 176] on button "B They divide social classes but they offer better facilities and a more creati…" at bounding box center [494, 167] width 276 height 18
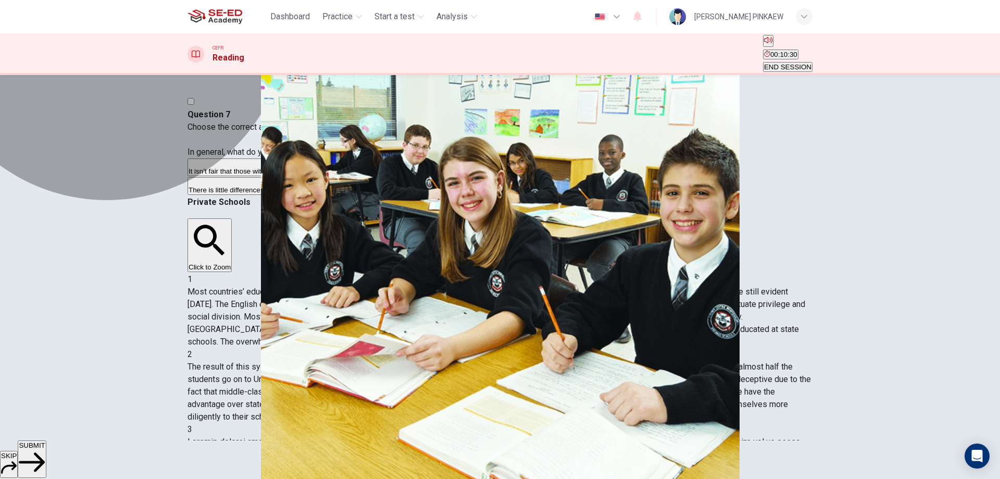
click at [309, 176] on button "A It isn’t fair that those without money can’t attend them." at bounding box center [271, 167] width 168 height 18
click at [307, 176] on button "A It isn’t fair that those without money can’t attend them." at bounding box center [271, 167] width 168 height 18
click at [305, 176] on button "A It isn’t fair that those without money can’t attend them." at bounding box center [271, 167] width 168 height 18
click at [303, 176] on button "A It isn’t fair that those without money can’t attend them." at bounding box center [271, 167] width 168 height 18
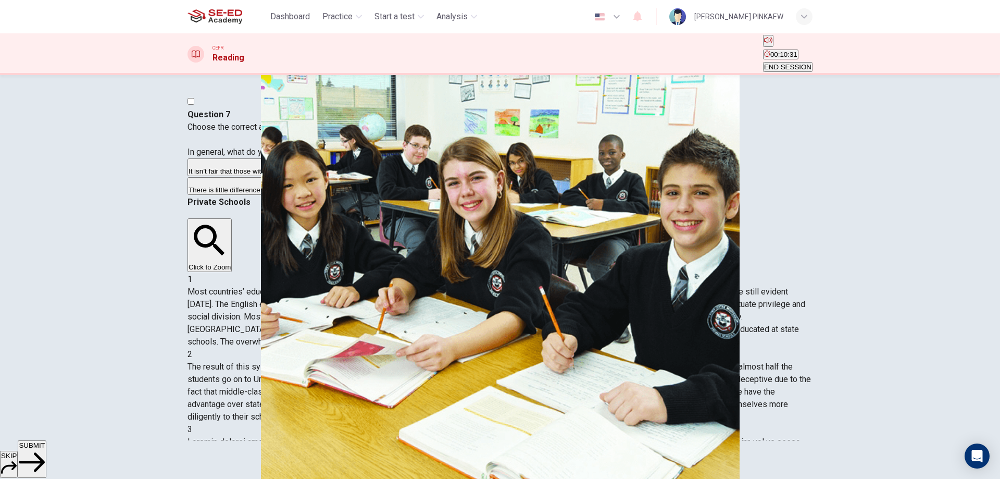
click at [303, 176] on button "A It isn’t fair that those without money can’t attend them." at bounding box center [271, 167] width 168 height 18
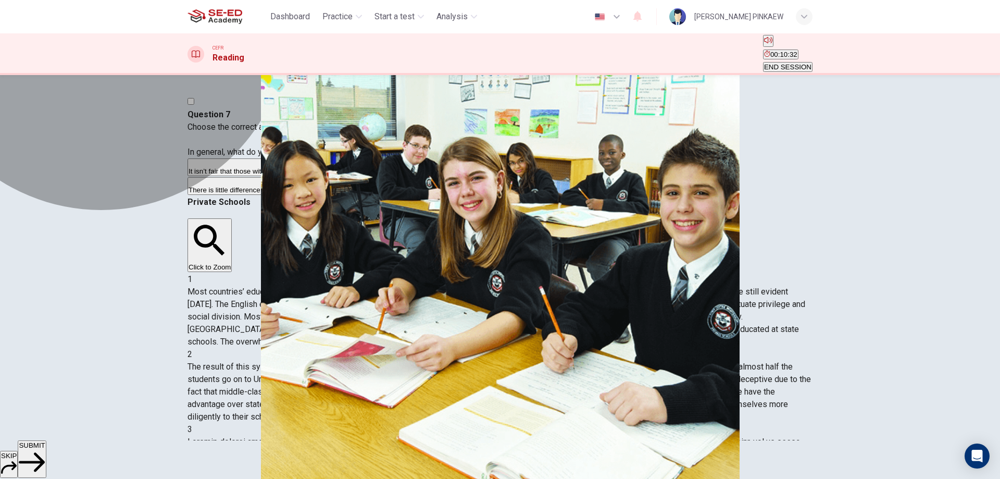
click at [303, 176] on button "A It isn’t fair that those without money can’t attend them." at bounding box center [271, 167] width 168 height 18
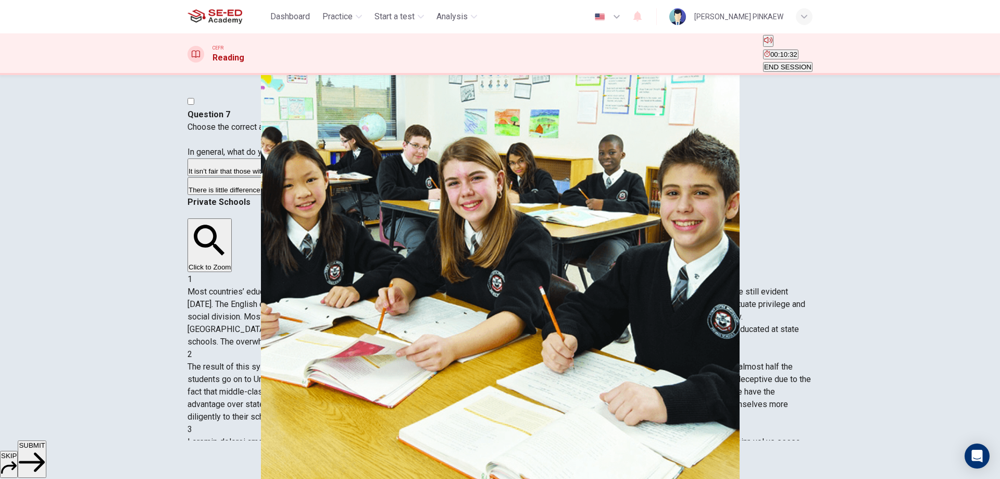
click at [303, 176] on button "A It isn’t fair that those without money can’t attend them." at bounding box center [271, 167] width 168 height 18
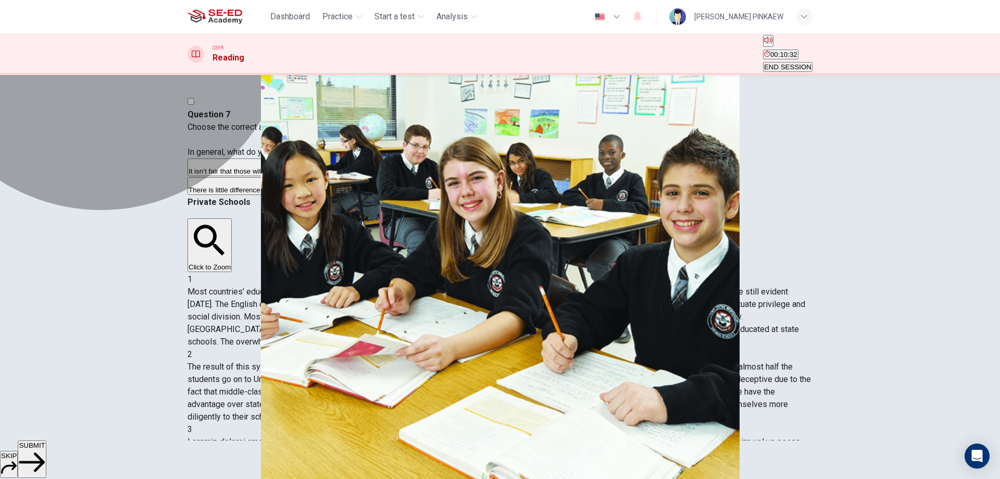
click at [303, 176] on button "A It isn’t fair that those without money can’t attend them." at bounding box center [271, 167] width 168 height 18
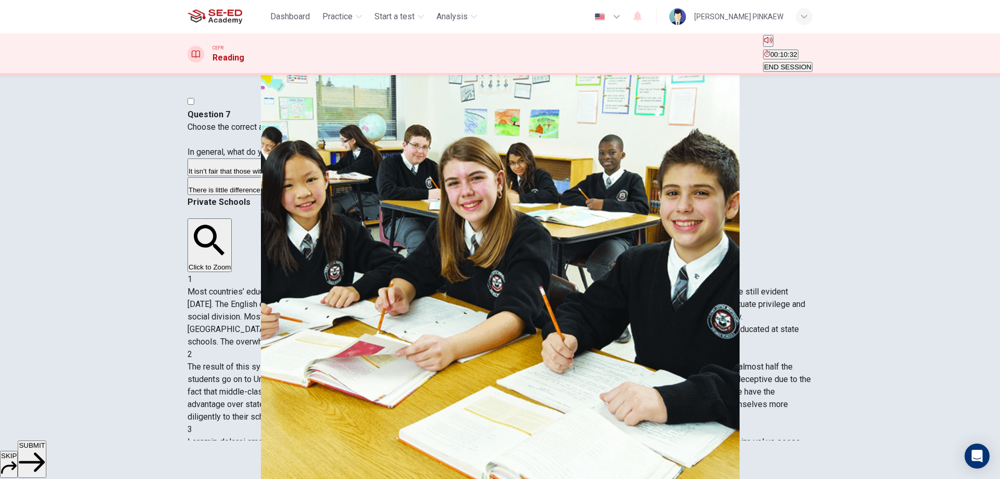
click at [303, 176] on button "A It isn’t fair that those without money can’t attend them." at bounding box center [271, 167] width 168 height 18
click at [311, 195] on button "C There is little difference between private and state schools." at bounding box center [278, 186] width 182 height 18
click at [298, 196] on div "A It isn’t fair that those without money can’t attend them. B They divide socia…" at bounding box center [499, 176] width 625 height 37
click at [356, 176] on button "B They divide social classes but they offer better facilities and a more creati…" at bounding box center [494, 167] width 276 height 18
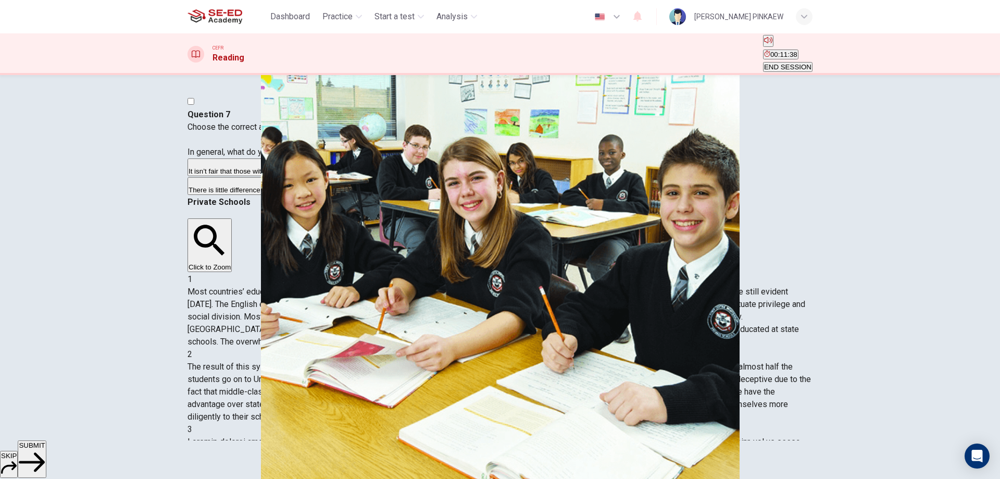
click at [45, 449] on span "SUBMIT" at bounding box center [32, 445] width 26 height 8
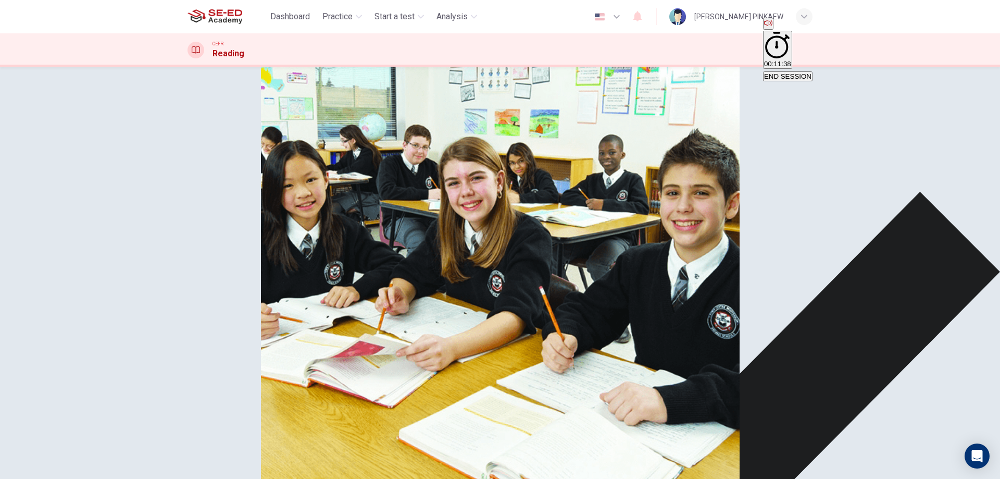
click at [367, 187] on div "A It isn’t fair that those without money can’t attend them. B They divide socia…" at bounding box center [499, 168] width 625 height 37
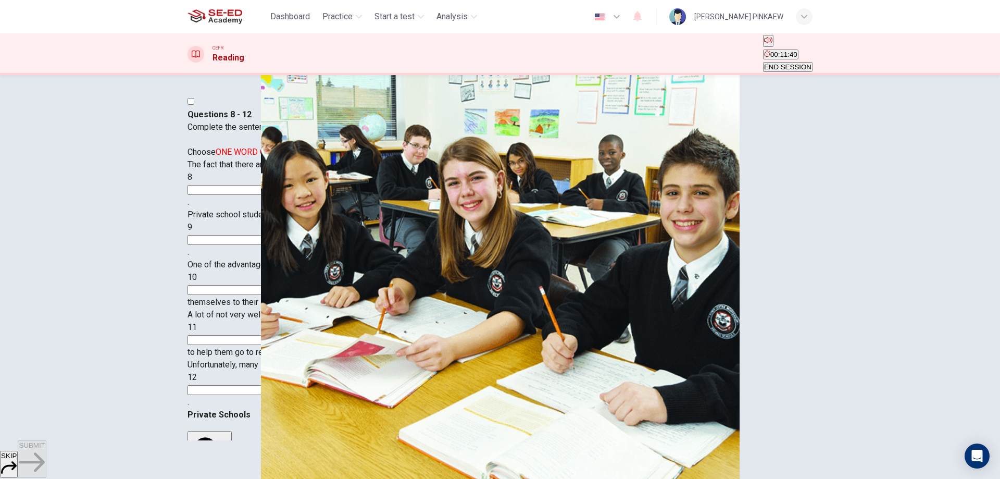
click at [284, 169] on span "The fact that there are so many private schools in [GEOGRAPHIC_DATA], in compar…" at bounding box center [446, 164] width 519 height 10
click at [236, 195] on input at bounding box center [232, 190] width 90 height 10
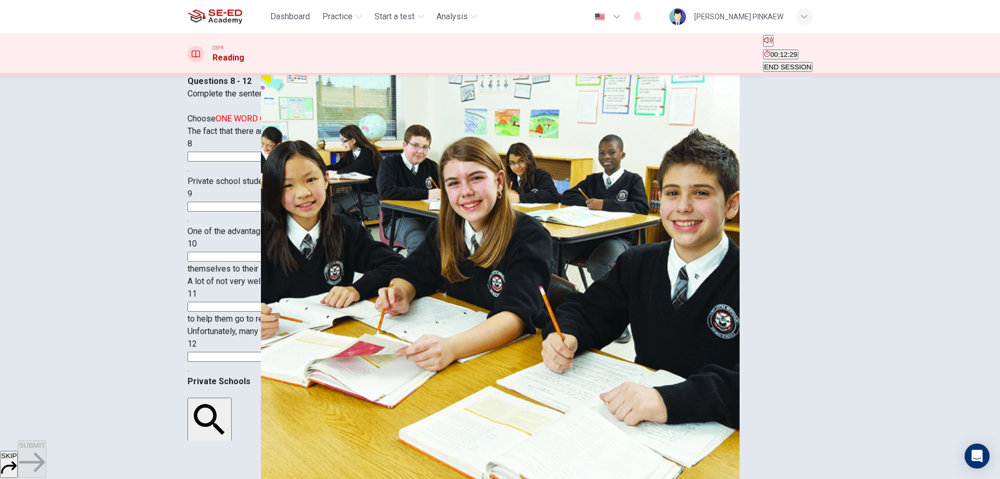
scroll to position [156, 0]
type input "j"
drag, startPoint x: 620, startPoint y: 208, endPoint x: 664, endPoint y: 214, distance: 45.1
